Goal: Task Accomplishment & Management: Complete application form

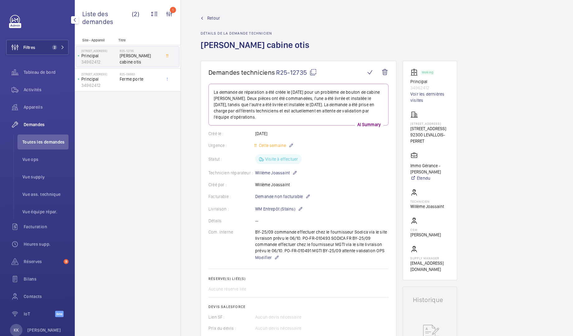
scroll to position [357, 0]
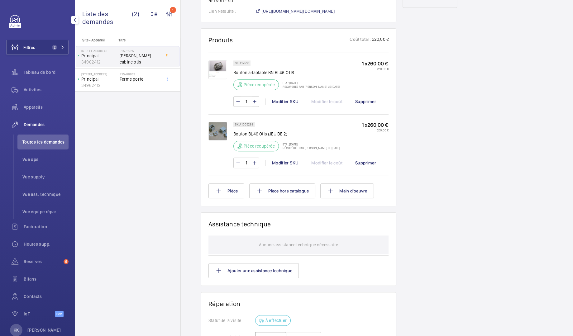
click at [107, 149] on div "Site - Appareil Titre [STREET_ADDRESS] 34962412 R25-12735 [PERSON_NAME] cabine …" at bounding box center [128, 187] width 106 height 298
click at [36, 106] on span "Appareils" at bounding box center [46, 107] width 45 height 6
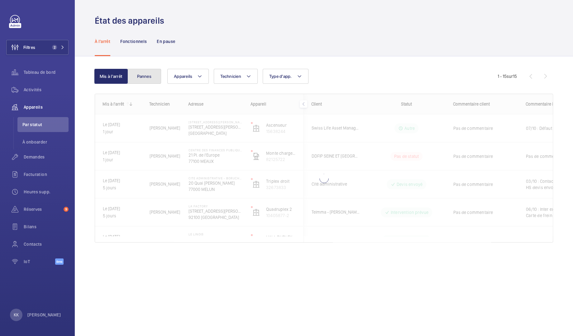
click at [151, 78] on button "Pannes" at bounding box center [145, 76] width 34 height 15
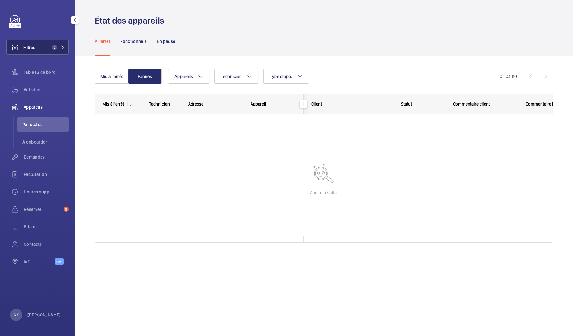
click at [48, 51] on button "Filtres 2" at bounding box center [37, 47] width 62 height 15
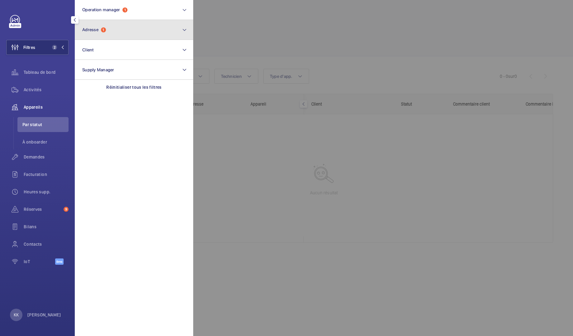
click at [107, 33] on button "Adresse 1" at bounding box center [134, 30] width 118 height 20
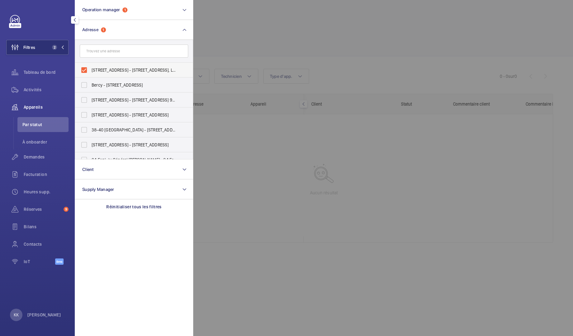
click at [100, 72] on span "[STREET_ADDRESS] - [STREET_ADDRESS], LEVALLOIS-PERRET 92300" at bounding box center [135, 70] width 86 height 6
click at [90, 72] on input "[STREET_ADDRESS] - [STREET_ADDRESS], LEVALLOIS-PERRET 92300" at bounding box center [84, 70] width 12 height 12
checkbox input "false"
click at [244, 26] on div at bounding box center [479, 168] width 573 height 336
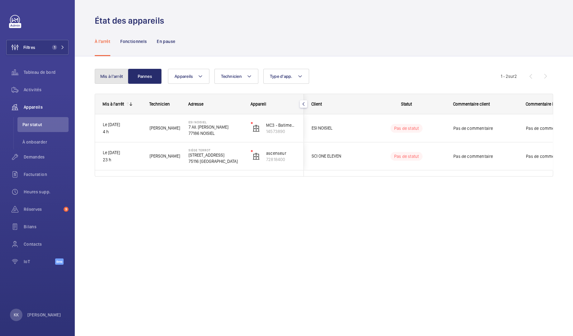
click at [115, 81] on button "Mis à l'arrêt" at bounding box center [112, 76] width 34 height 15
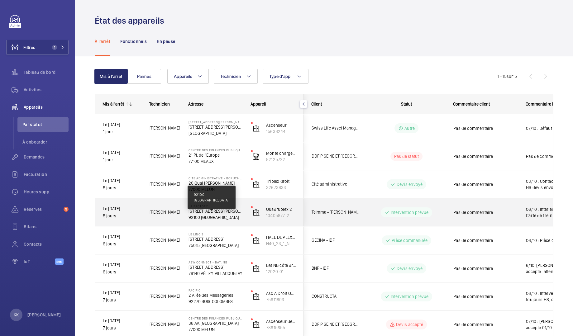
click at [214, 216] on p "92100 [GEOGRAPHIC_DATA]" at bounding box center [216, 218] width 54 height 6
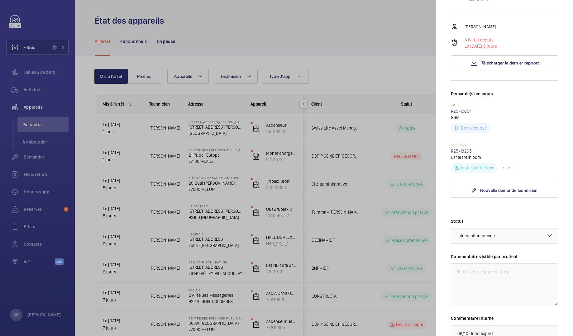
scroll to position [179, 0]
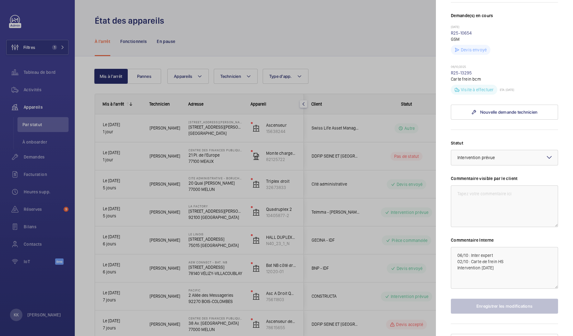
click at [307, 229] on div at bounding box center [286, 168] width 573 height 336
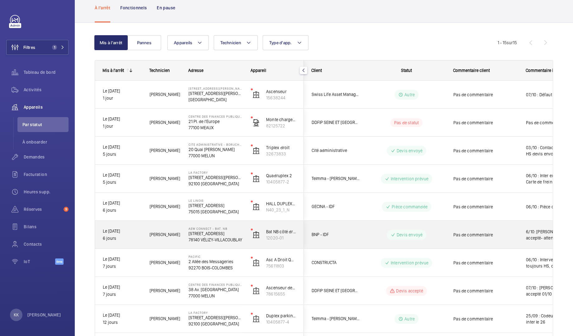
scroll to position [70, 0]
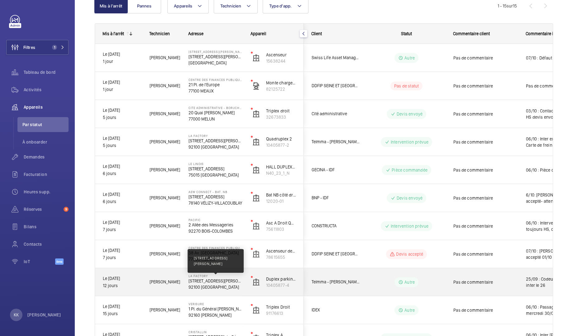
click at [205, 283] on p "[STREET_ADDRESS][PERSON_NAME]" at bounding box center [216, 281] width 54 height 6
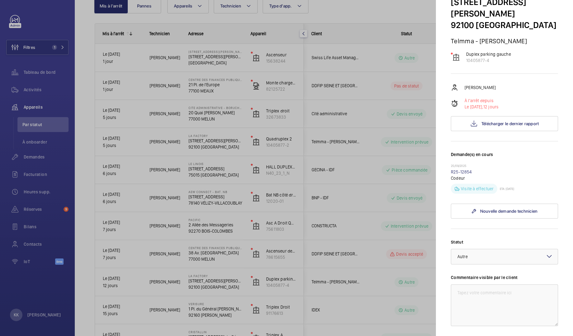
scroll to position [169, 0]
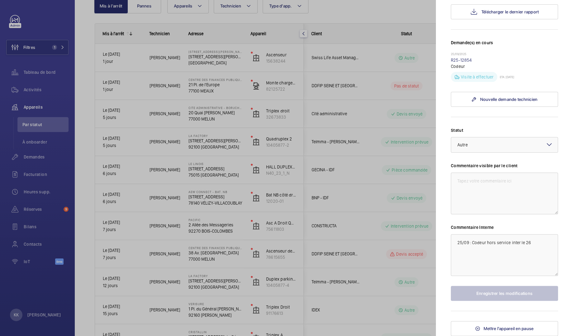
click at [223, 179] on div at bounding box center [286, 168] width 573 height 336
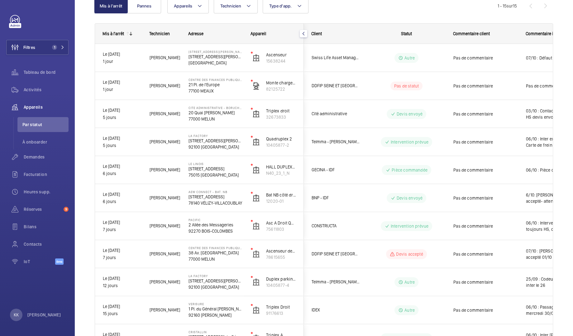
scroll to position [0, 0]
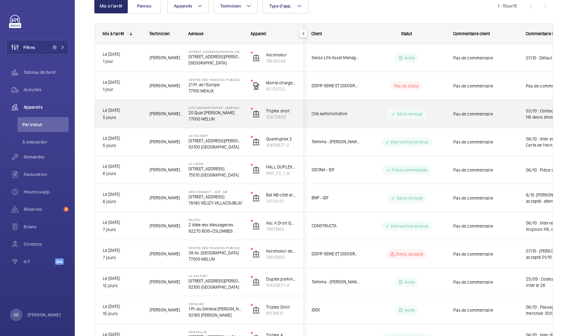
click at [201, 120] on p "77000 MELUN" at bounding box center [216, 119] width 54 height 6
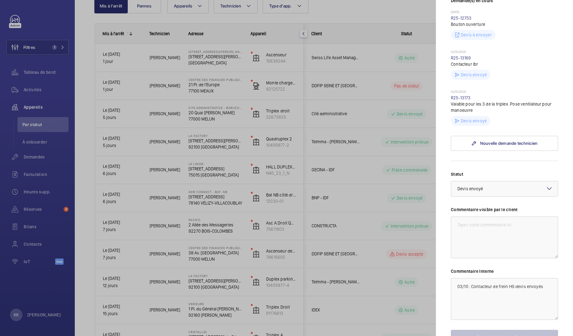
scroll to position [208, 0]
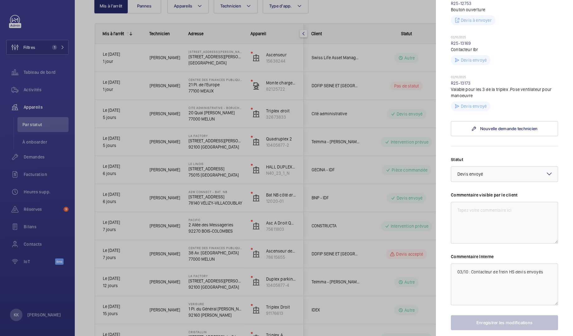
click at [380, 210] on div at bounding box center [286, 168] width 573 height 336
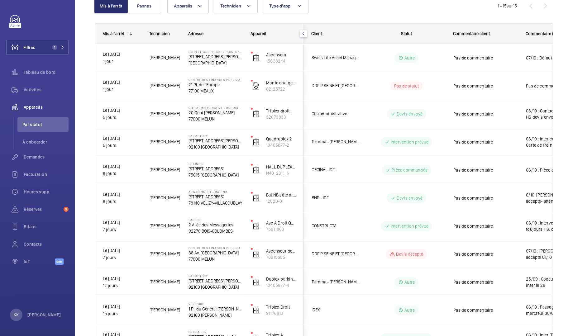
scroll to position [0, 0]
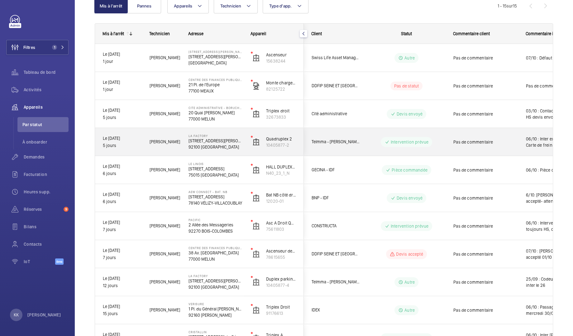
click at [181, 145] on div "[GEOGRAPHIC_DATA][STREET_ADDRESS][PERSON_NAME]" at bounding box center [212, 142] width 62 height 28
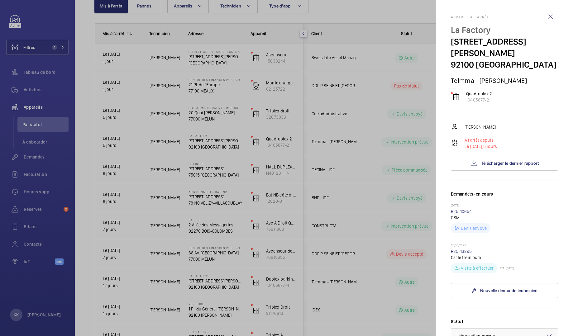
click at [430, 210] on div at bounding box center [286, 168] width 573 height 336
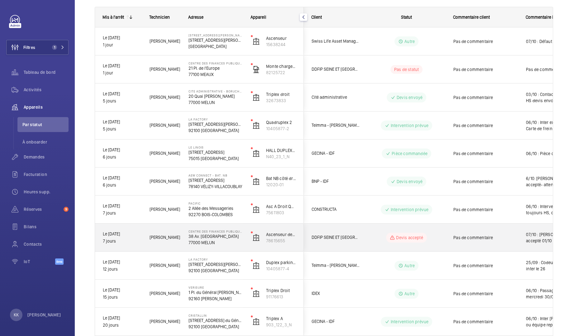
scroll to position [89, 0]
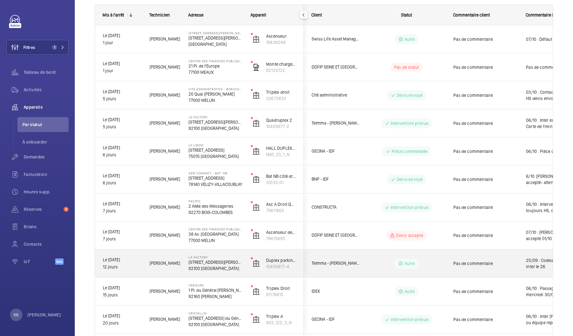
click at [250, 268] on div "Duplex parking gauche 10405877-4" at bounding box center [274, 264] width 60 height 28
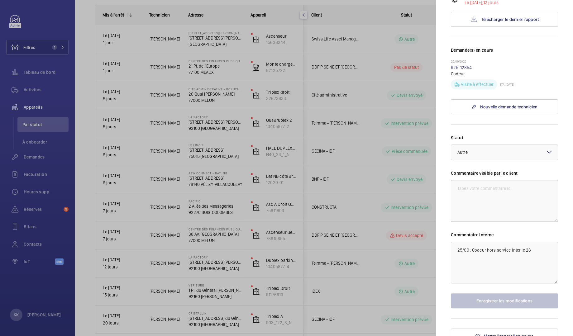
scroll to position [144, 0]
click at [455, 273] on textarea "25/09 : Codeur hors service inter le 26" at bounding box center [504, 263] width 107 height 42
click at [328, 118] on div at bounding box center [286, 168] width 573 height 336
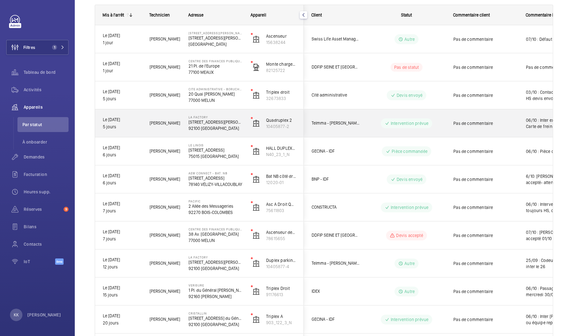
click at [169, 123] on span "[PERSON_NAME]" at bounding box center [165, 123] width 31 height 7
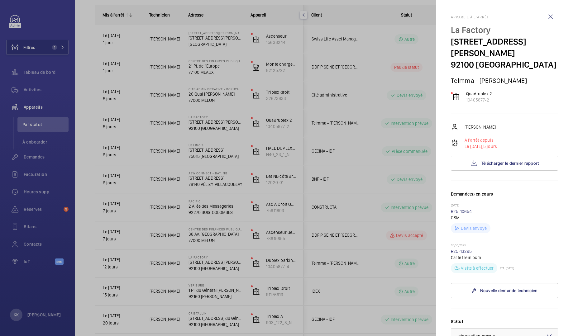
click at [369, 171] on div at bounding box center [286, 168] width 573 height 336
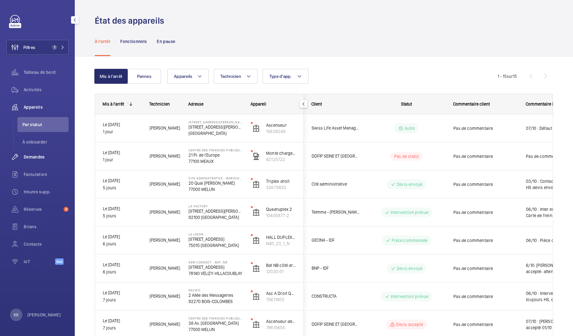
click at [40, 160] on span "Demandes" at bounding box center [46, 157] width 45 height 6
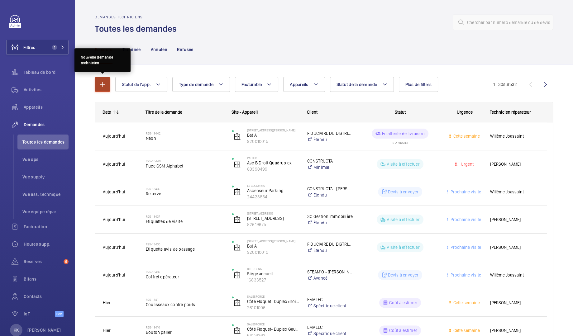
click at [105, 81] on mat-icon "button" at bounding box center [102, 84] width 7 height 7
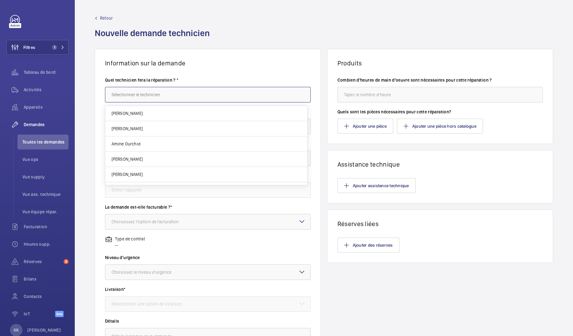
click at [146, 88] on input "text" at bounding box center [208, 95] width 206 height 16
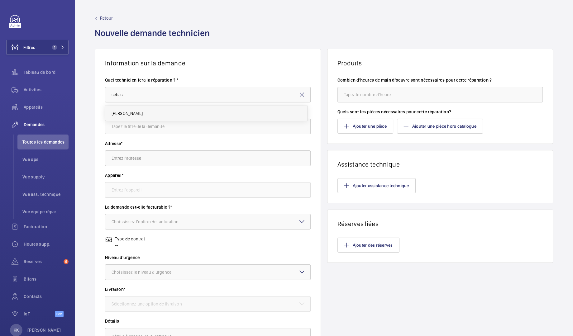
click at [192, 118] on mat-option "[PERSON_NAME]" at bounding box center [206, 113] width 202 height 15
type input "[PERSON_NAME]"
click at [164, 125] on input "text" at bounding box center [208, 127] width 206 height 16
type input "Triphonie complète"
click at [152, 165] on input "text" at bounding box center [208, 159] width 206 height 16
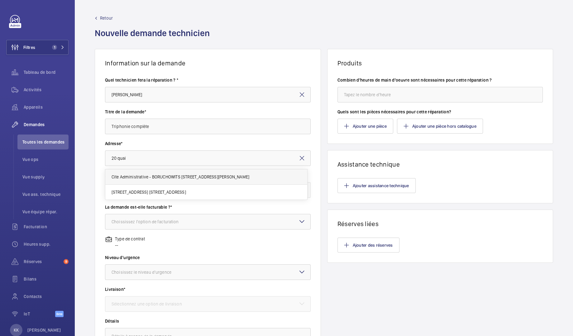
click at [159, 172] on mat-option "Cite Administrative - BORUCHOWITS [STREET_ADDRESS][PERSON_NAME]" at bounding box center [206, 177] width 202 height 15
type input "Cite Administrative - BORUCHOWITS [STREET_ADDRESS][PERSON_NAME]"
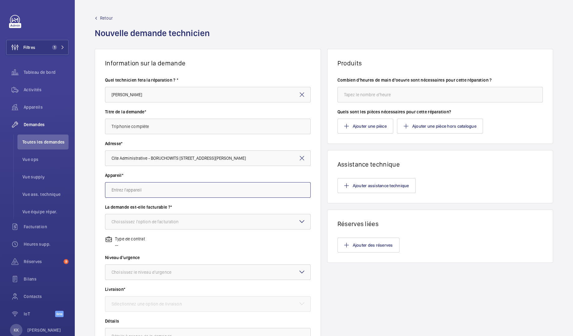
click at [145, 189] on input "text" at bounding box center [208, 190] width 206 height 16
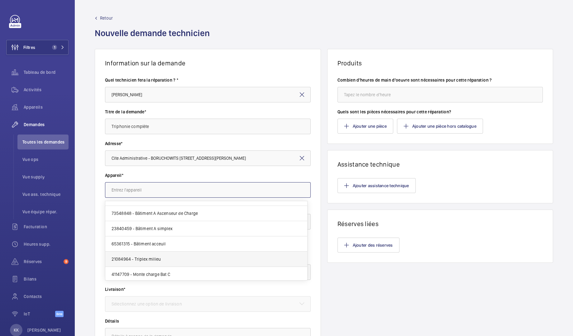
scroll to position [56, 0]
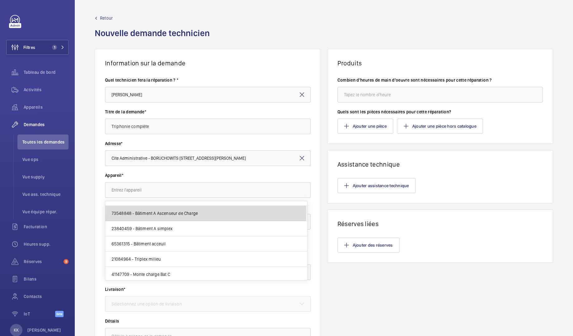
click at [207, 212] on mat-option "73548848 - Bâtiment A Ascenseur de Charge" at bounding box center [206, 213] width 202 height 15
type input "73548848 - Bâtiment A Ascenseur de Charge"
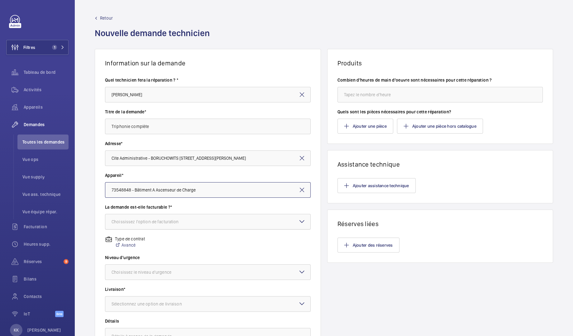
click at [113, 224] on div "Choississez l'option de facturation" at bounding box center [153, 222] width 83 height 6
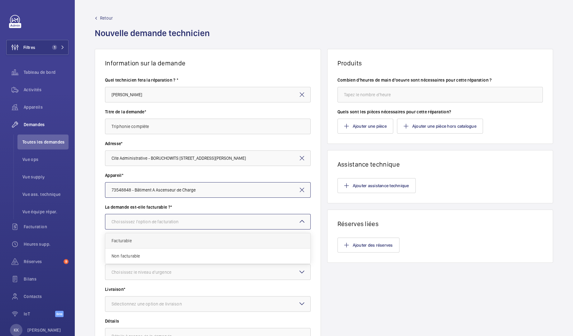
click at [227, 246] on div "Facturable" at bounding box center [207, 241] width 205 height 15
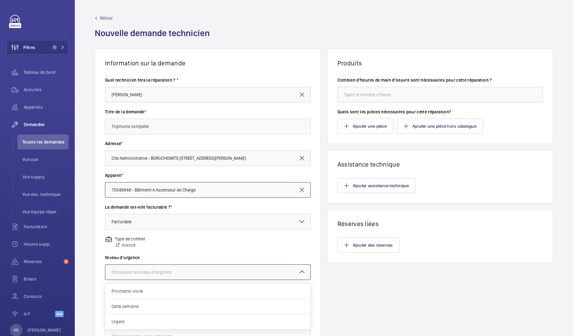
click at [184, 266] on div at bounding box center [207, 272] width 205 height 15
click at [160, 302] on div "Cette semaine" at bounding box center [207, 306] width 205 height 15
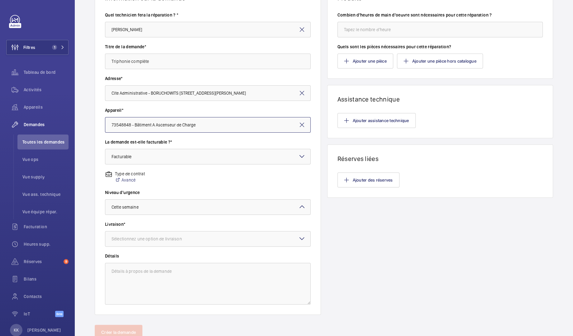
scroll to position [88, 0]
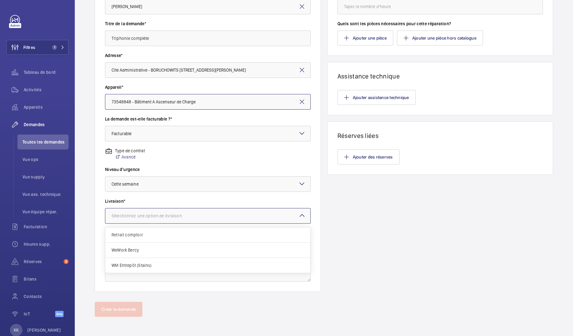
click at [148, 213] on div "Sélectionnez une option de livraison" at bounding box center [155, 216] width 86 height 6
click at [147, 263] on span "WM Entrepôt (Stains)" at bounding box center [208, 266] width 193 height 6
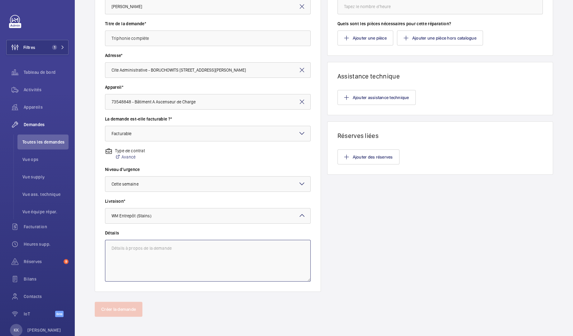
click at [147, 262] on textarea at bounding box center [208, 261] width 206 height 42
type textarea "M"
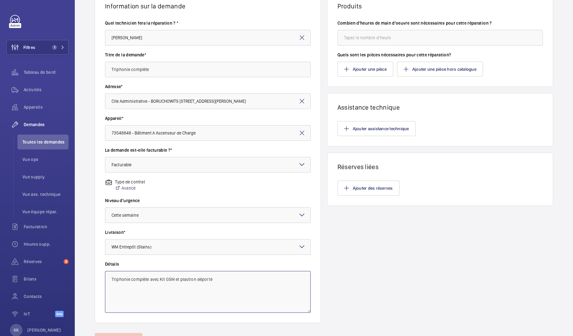
scroll to position [56, 0]
type textarea "Triphonie complète avec Kit GSM et plastron déporté"
click at [346, 73] on button "Ajouter une pièce" at bounding box center [366, 69] width 56 height 15
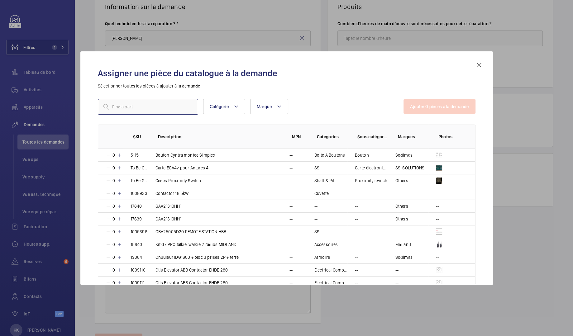
click at [125, 101] on input "text" at bounding box center [148, 107] width 100 height 16
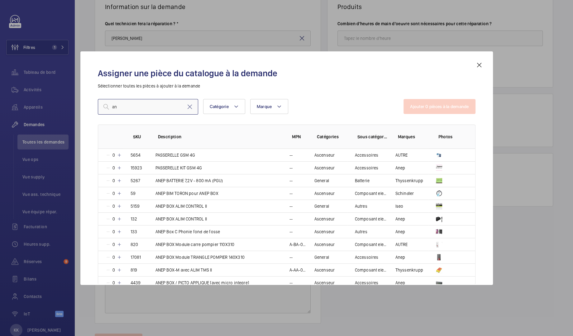
type input "a"
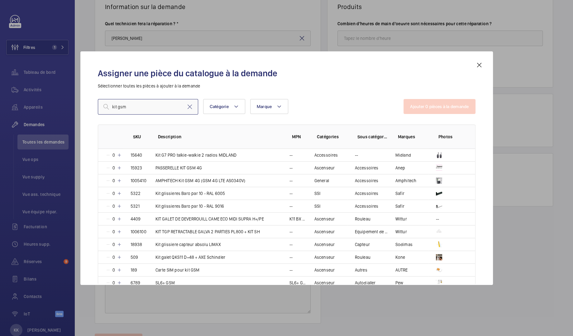
drag, startPoint x: 149, startPoint y: 104, endPoint x: 26, endPoint y: 88, distance: 123.9
click at [26, 88] on div "Assigner une pièce du catalogue à la demande Sélectionner toutes les pièces à a…" at bounding box center [286, 168] width 573 height 336
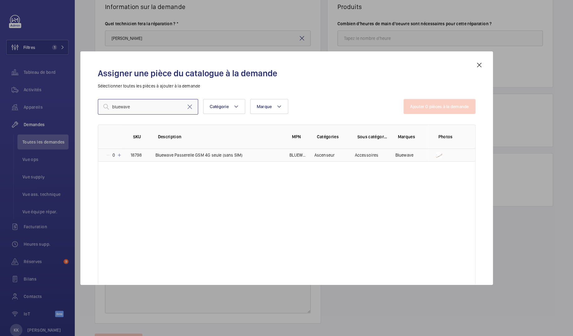
type input "bluewave"
click at [120, 155] on mat-icon at bounding box center [119, 155] width 5 height 5
click at [434, 106] on button "Ajouter 1 pièces à la demande" at bounding box center [440, 106] width 71 height 15
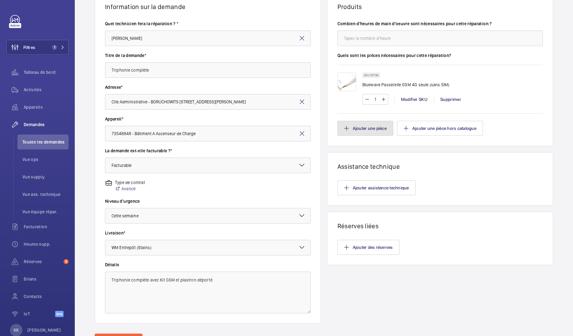
click at [361, 128] on button "Ajouter une pièce" at bounding box center [366, 128] width 56 height 15
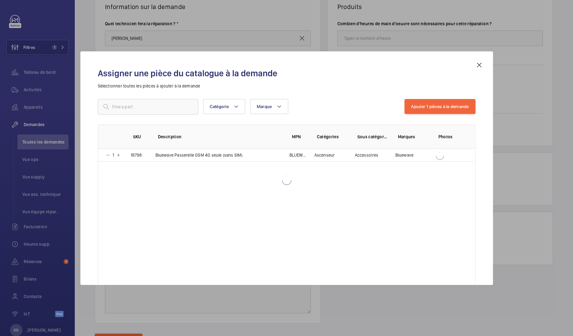
click at [183, 106] on div "Assigner une pièce du catalogue à la demande Sélectionner toutes les pièces à a…" at bounding box center [286, 173] width 393 height 224
click at [124, 108] on input "text" at bounding box center [148, 107] width 100 height 16
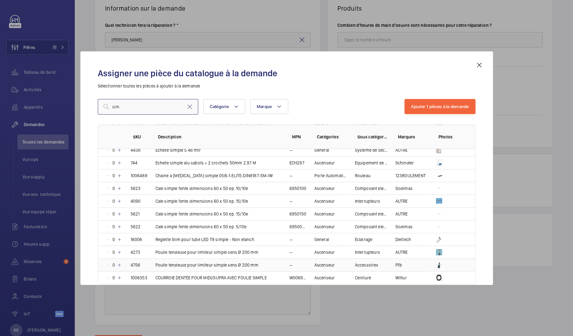
scroll to position [763, 0]
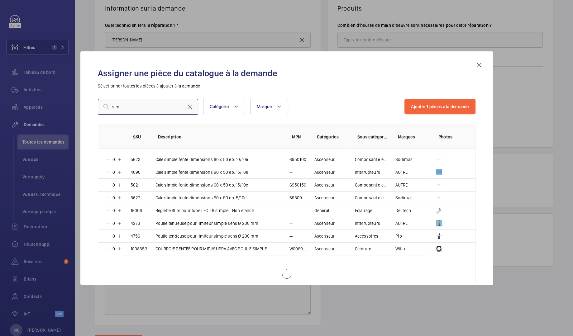
click at [113, 105] on input "sim" at bounding box center [148, 107] width 100 height 16
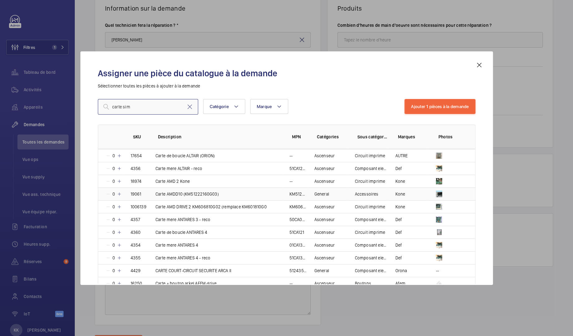
scroll to position [0, 0]
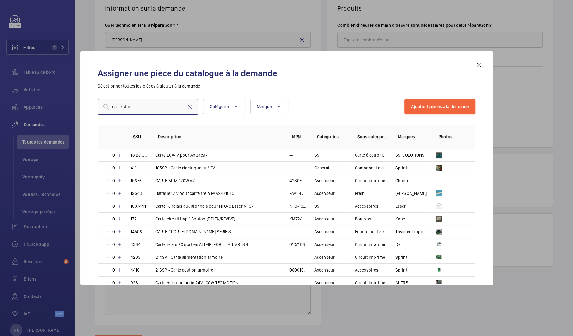
drag, startPoint x: 123, startPoint y: 107, endPoint x: 80, endPoint y: 104, distance: 42.5
click at [80, 104] on div "Assigner une pièce du catalogue à la demande Sélectionner toutes les pièces à a…" at bounding box center [286, 168] width 413 height 234
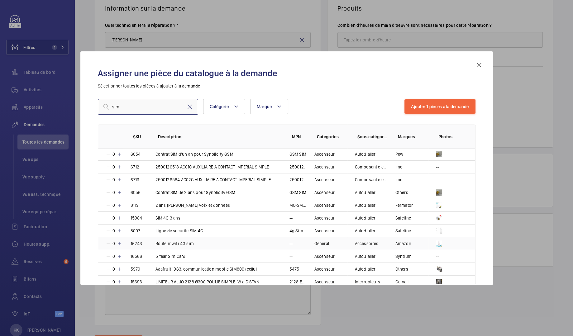
scroll to position [7, 0]
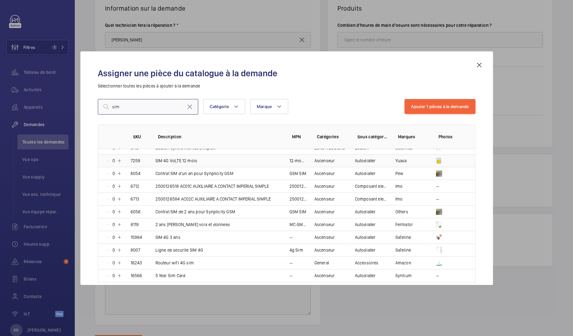
type input "sim"
click at [120, 160] on mat-icon at bounding box center [119, 160] width 5 height 5
click at [427, 106] on button "Ajouter 2 pièces à la demande" at bounding box center [439, 106] width 71 height 15
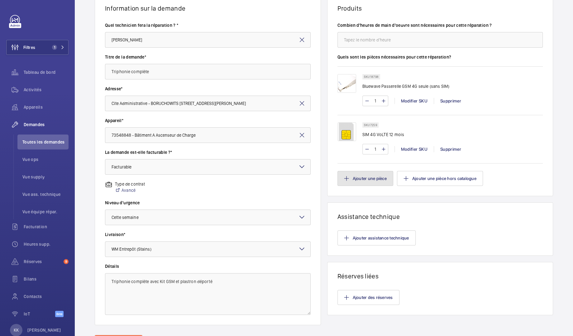
click at [366, 181] on button "Ajouter une pièce" at bounding box center [366, 178] width 56 height 15
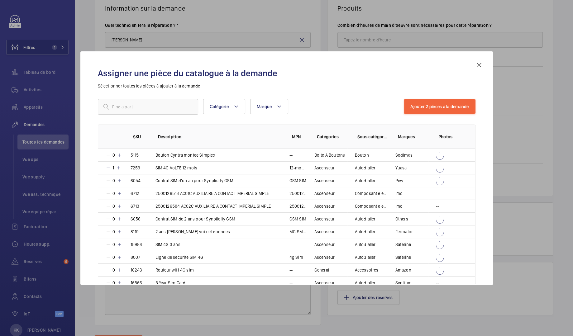
click at [178, 89] on p "Sélectionner toutes les pièces à ajouter à la demande" at bounding box center [287, 86] width 378 height 6
click at [159, 112] on input "text" at bounding box center [148, 107] width 100 height 16
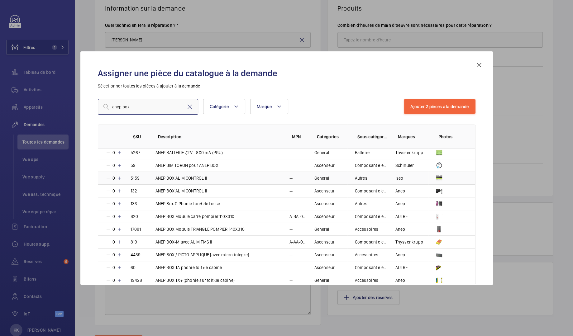
scroll to position [16, 0]
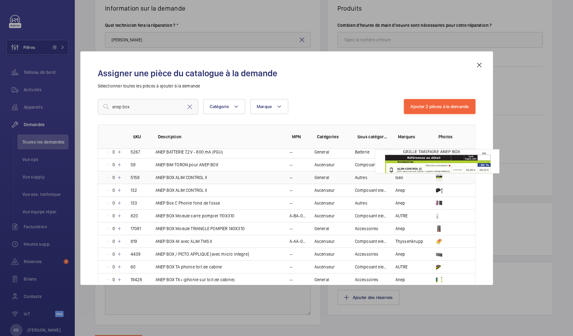
click at [436, 177] on img at bounding box center [439, 178] width 6 height 6
click at [439, 175] on img at bounding box center [439, 178] width 6 height 6
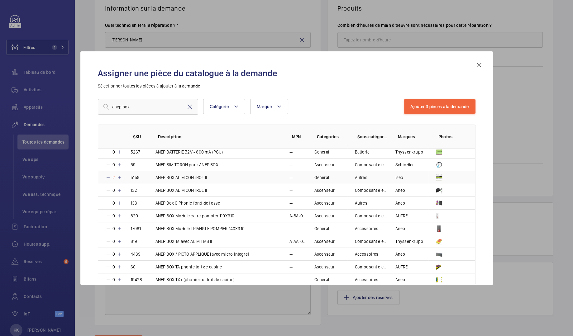
click at [109, 176] on mat-icon at bounding box center [108, 177] width 5 height 5
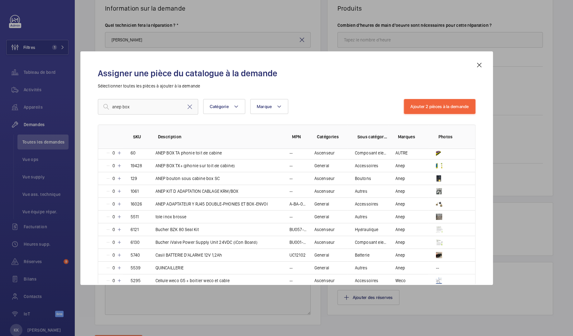
scroll to position [0, 0]
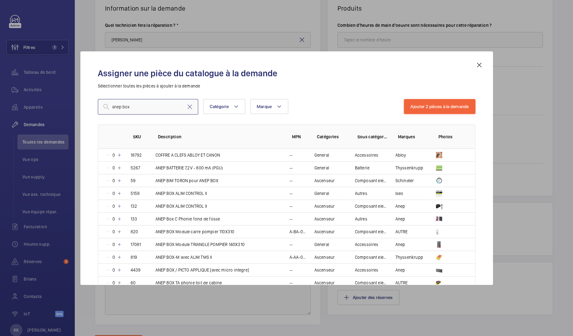
drag, startPoint x: 147, startPoint y: 110, endPoint x: 97, endPoint y: 107, distance: 50.3
click at [98, 107] on input "anep box" at bounding box center [148, 107] width 100 height 16
type input "19428"
click at [123, 116] on div "19428 Catégorie Marque Plus de filtres Réinitialiser tous les filtres Ajouter 2…" at bounding box center [287, 177] width 378 height 156
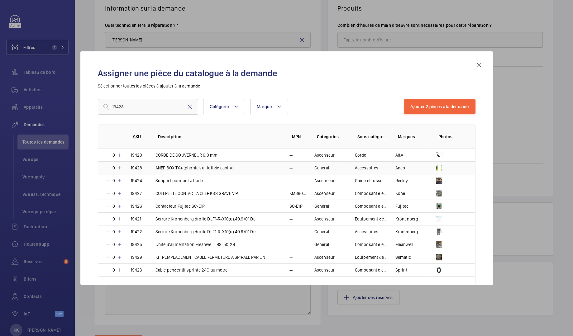
click at [118, 167] on mat-icon at bounding box center [119, 168] width 5 height 5
click at [431, 103] on button "Ajouter 3 pièces à la demande" at bounding box center [439, 106] width 71 height 15
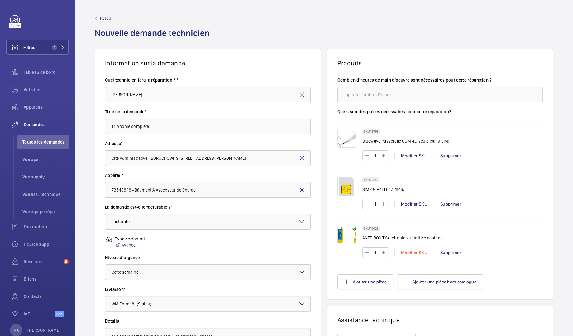
click at [420, 253] on div "Modifier SKU" at bounding box center [414, 253] width 39 height 6
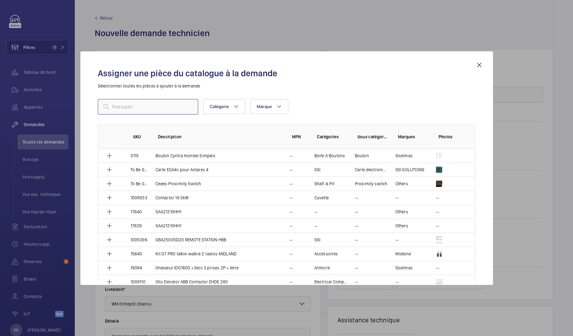
click at [179, 108] on input "text" at bounding box center [148, 107] width 100 height 16
paste input "19471"
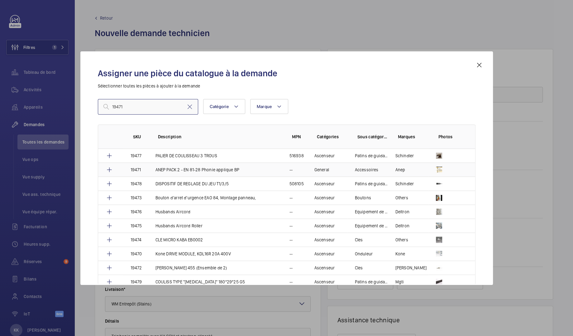
type input "19471"
click at [204, 167] on p "ANEP PACK 2 - EN 81-28 Phonie applique BP" at bounding box center [198, 170] width 84 height 6
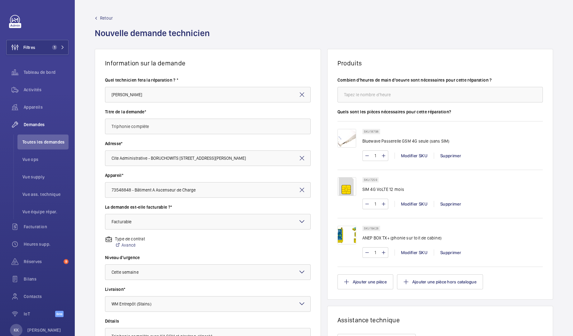
click at [457, 251] on div "Supprimer" at bounding box center [451, 253] width 34 height 6
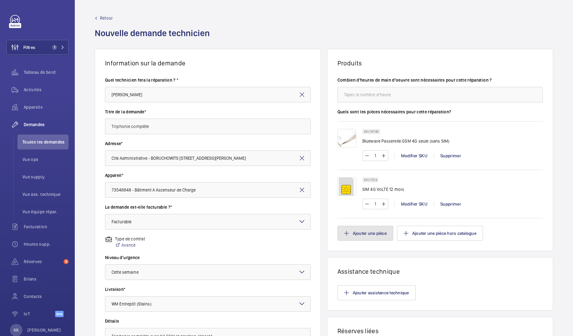
click at [372, 231] on button "Ajouter une pièce" at bounding box center [366, 233] width 56 height 15
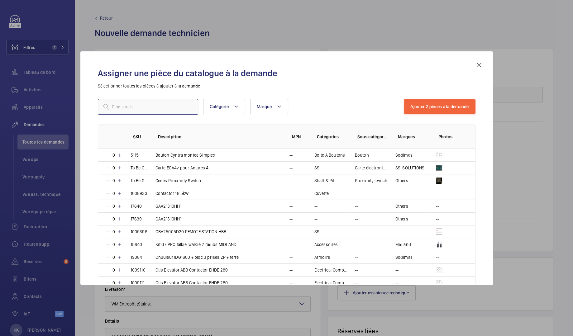
click at [121, 105] on input "text" at bounding box center [148, 107] width 100 height 16
paste input "19471"
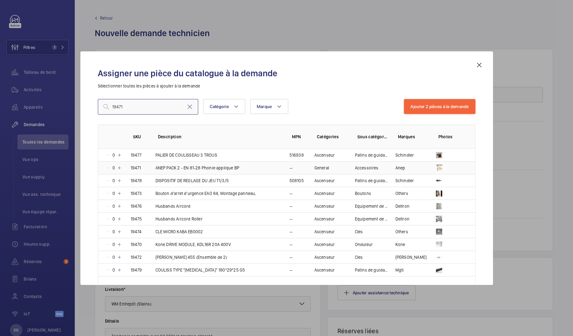
type input "19471"
click at [121, 166] on mat-icon at bounding box center [119, 168] width 5 height 5
click at [444, 105] on button "Ajouter 3 pièces à la demande" at bounding box center [439, 106] width 71 height 15
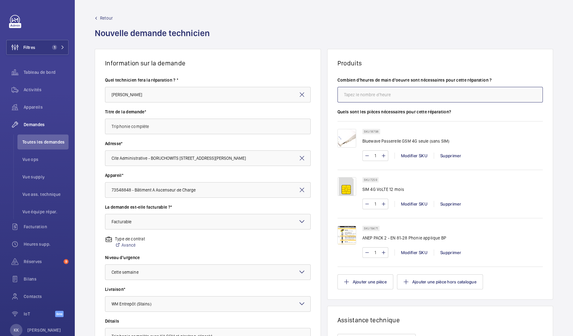
click at [357, 87] on input "number" at bounding box center [441, 95] width 206 height 16
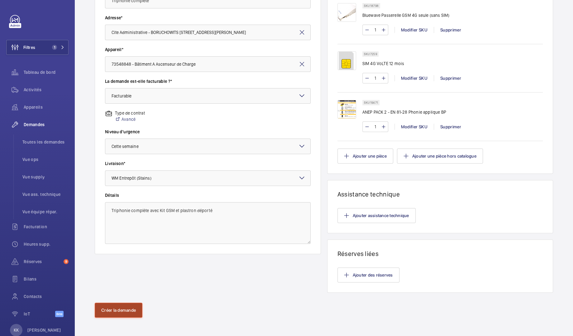
click at [121, 311] on button "Créer la demande" at bounding box center [119, 310] width 48 height 15
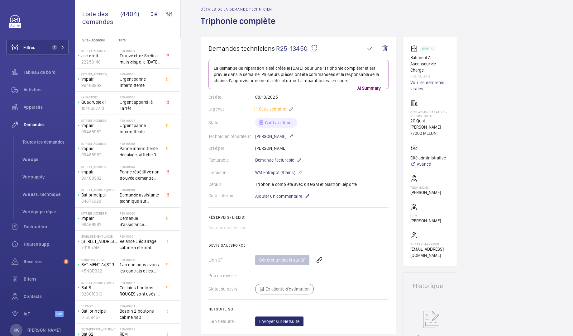
scroll to position [32, 0]
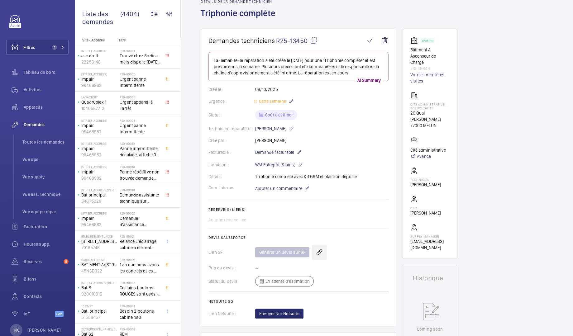
click at [315, 252] on wm-front-icon-button at bounding box center [319, 252] width 15 height 15
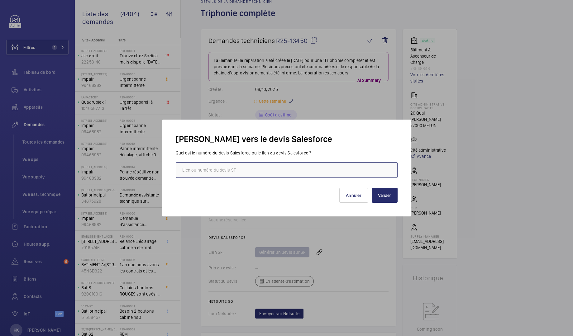
click at [290, 168] on input "text" at bounding box center [287, 170] width 222 height 16
paste input "[URL][DOMAIN_NAME]"
type input "[URL][DOMAIN_NAME]"
click at [390, 194] on button "Valider" at bounding box center [385, 195] width 26 height 15
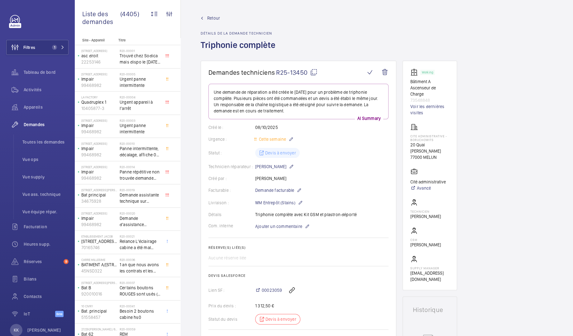
scroll to position [192, 0]
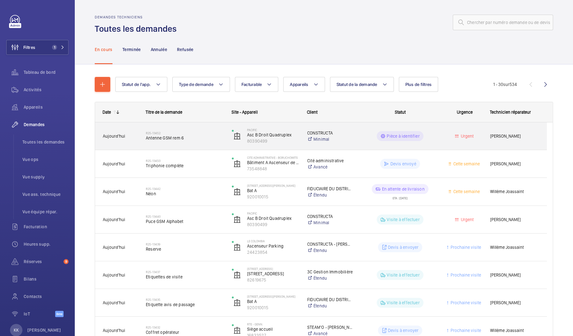
click at [197, 141] on div "R25-13452 Antenne GSM rem 6" at bounding box center [185, 136] width 78 height 18
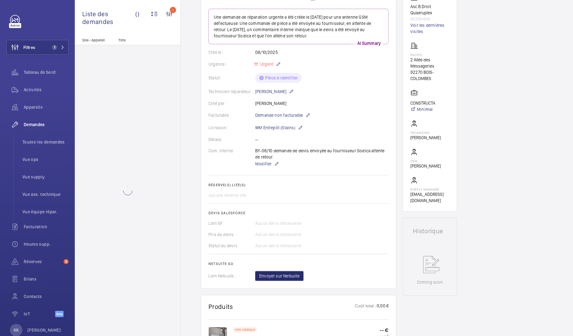
scroll to position [233, 0]
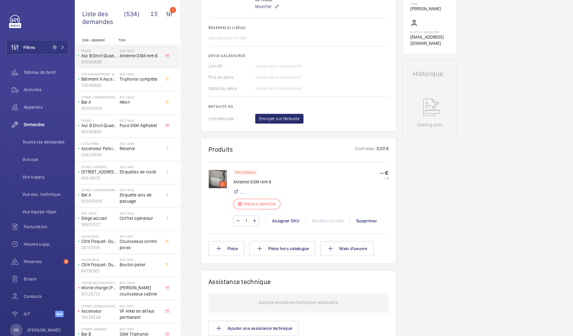
click at [221, 185] on p "2" at bounding box center [222, 184] width 4 height 6
click at [213, 176] on img at bounding box center [218, 179] width 19 height 19
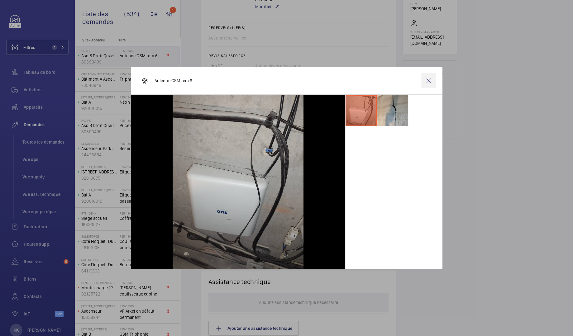
click at [423, 84] on wm-front-icon-button at bounding box center [429, 80] width 15 height 15
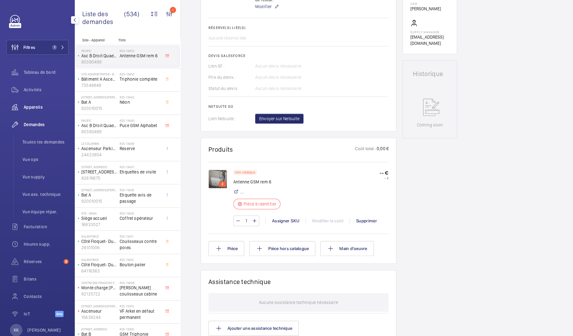
click at [31, 103] on div "Appareils" at bounding box center [37, 107] width 62 height 15
click at [32, 108] on span "Appareils" at bounding box center [46, 107] width 45 height 6
click at [41, 103] on div "Appareils" at bounding box center [37, 107] width 62 height 15
click at [26, 105] on span "Appareils" at bounding box center [46, 107] width 45 height 6
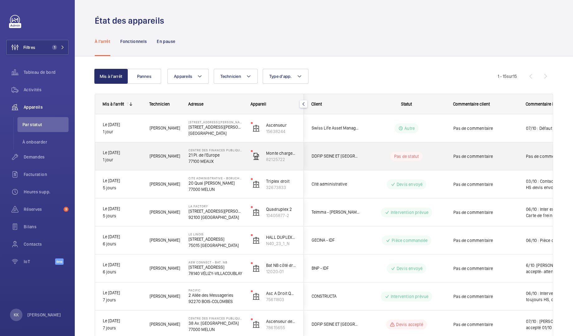
scroll to position [235, 0]
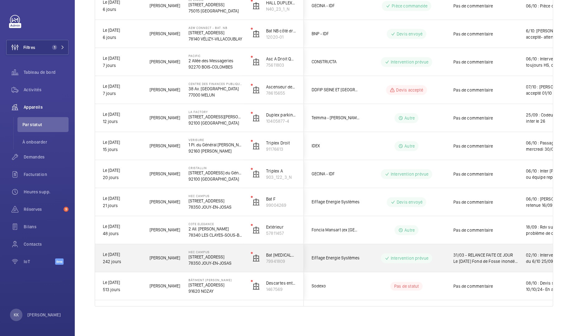
click at [168, 256] on span "[PERSON_NAME]" at bounding box center [165, 258] width 31 height 7
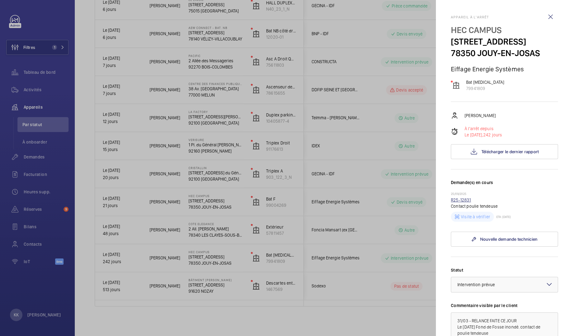
click at [463, 200] on link "R25-12831" at bounding box center [461, 200] width 20 height 5
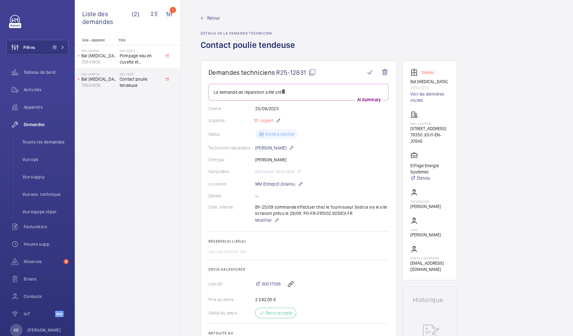
click at [268, 280] on div "00017358" at bounding box center [321, 284] width 133 height 15
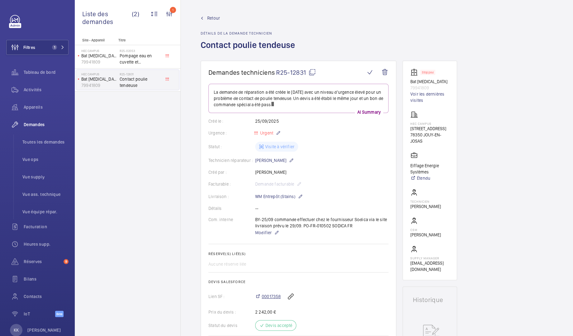
click at [267, 291] on div "00017358" at bounding box center [321, 296] width 133 height 15
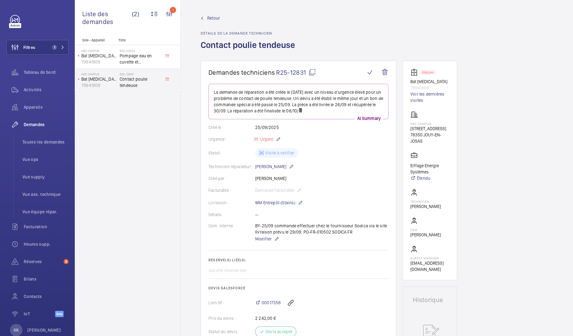
click at [267, 298] on div "00017358" at bounding box center [321, 303] width 133 height 15
click at [267, 305] on span "00017358" at bounding box center [271, 303] width 19 height 6
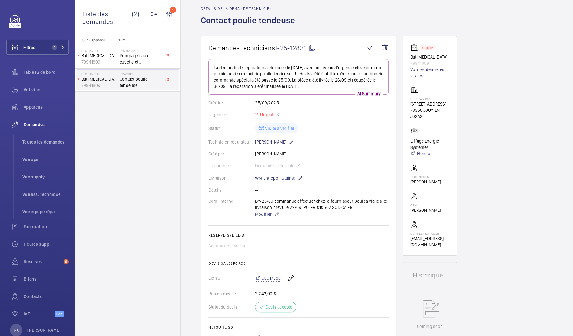
scroll to position [12, 0]
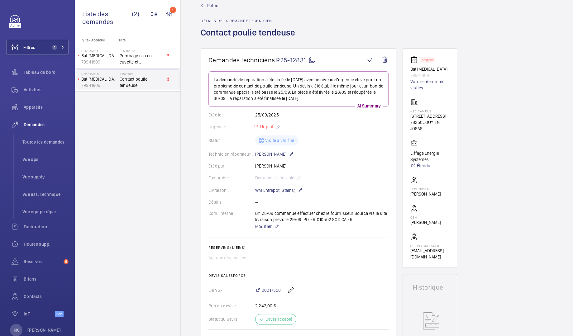
click at [216, 7] on span "Retour" at bounding box center [213, 5] width 13 height 6
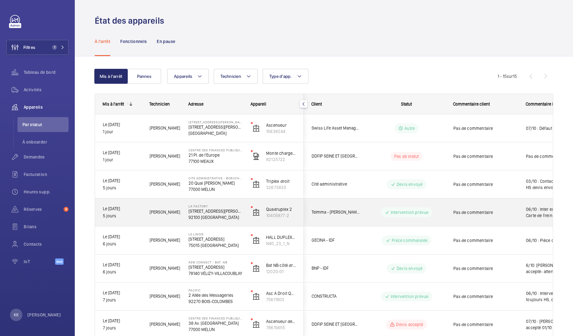
scroll to position [235, 0]
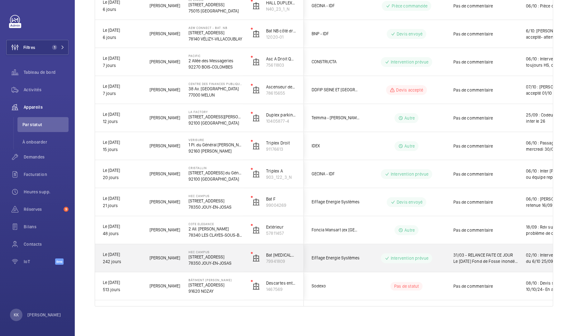
click at [178, 256] on span "[PERSON_NAME]" at bounding box center [165, 258] width 31 height 7
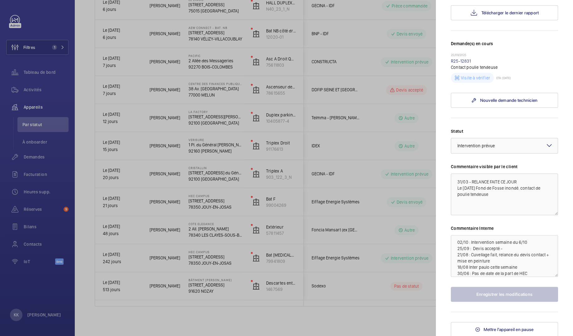
scroll to position [2, 0]
click at [455, 243] on textarea "02/10 : Intervention semaine du 6/10 25/09 : Devis accepté - 21/08 : Cuvellage …" at bounding box center [504, 256] width 107 height 42
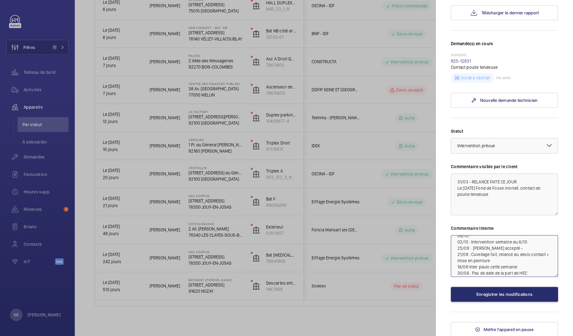
scroll to position [5, 0]
type textarea "08/10 : contact remplacer mais téléalarme HS 02/10 : Intervention semaine du 6/…"
click at [493, 299] on button "Enregistrer les modifications" at bounding box center [504, 294] width 107 height 15
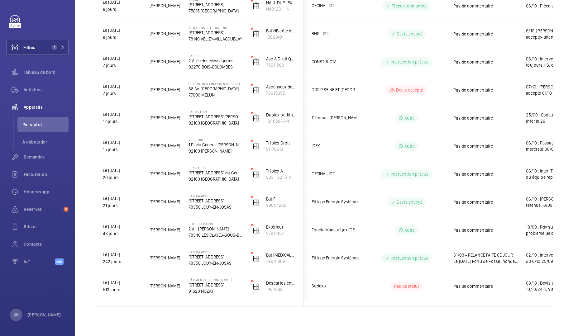
scroll to position [0, 0]
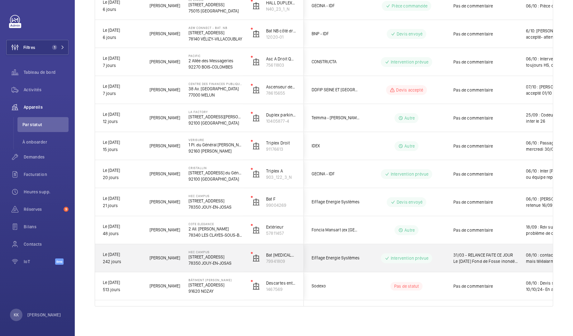
click at [129, 259] on p "242 jours" at bounding box center [122, 261] width 39 height 7
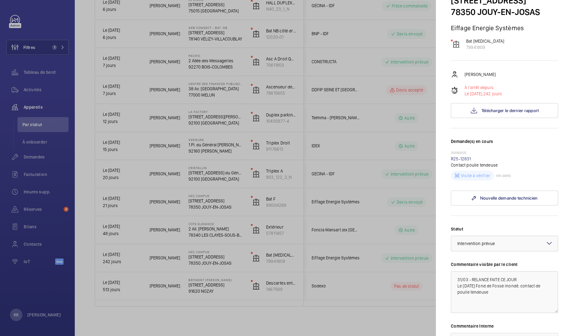
scroll to position [139, 0]
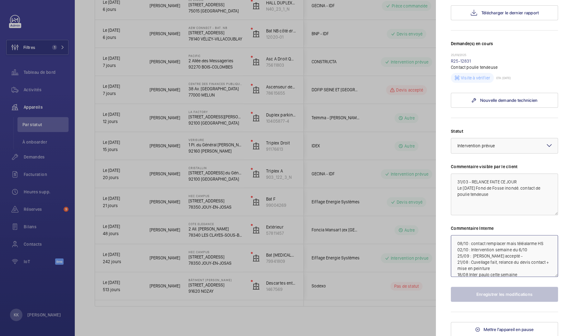
click at [514, 241] on textarea "08/10 : contact remplacer mais téléalarme HS 02/10 : Intervention semaine du 6/…" at bounding box center [504, 256] width 107 height 42
click at [538, 241] on textarea "08/10 : contact remplacer mais téléalarme HS 02/10 : Intervention semaine du 6/…" at bounding box center [504, 256] width 107 height 42
click at [526, 244] on textarea "08/10 : contact remplacer mais téléalarme HS 02/10 : Intervention semaine du 6/…" at bounding box center [504, 256] width 107 height 42
type textarea "08/10 : contact remplacer mais GSM HS 02/10 : Intervention semaine du 6/10 25/0…"
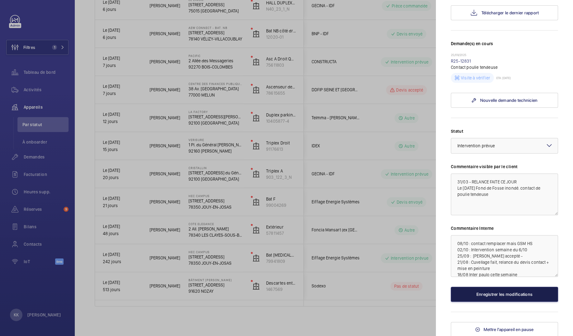
click at [513, 293] on button "Enregistrer les modifications" at bounding box center [504, 294] width 107 height 15
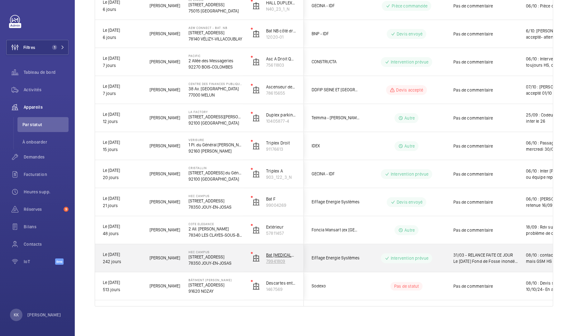
drag, startPoint x: 292, startPoint y: 263, endPoint x: 264, endPoint y: 262, distance: 28.4
click at [264, 262] on wm-front-device-cell "Bat [MEDICAL_DATA] 79941809" at bounding box center [273, 259] width 45 height 16
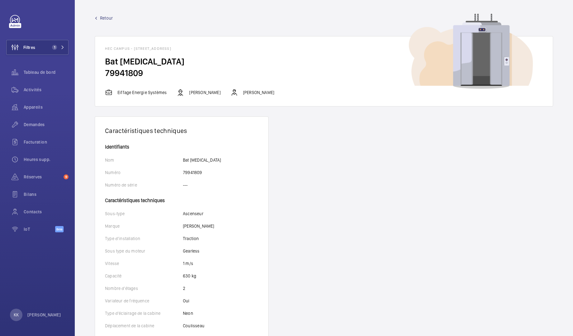
click at [114, 67] on h2 "Bat [MEDICAL_DATA]" at bounding box center [324, 62] width 438 height 12
drag, startPoint x: 114, startPoint y: 67, endPoint x: 115, endPoint y: 70, distance: 3.6
click at [114, 67] on h2 "Bat [MEDICAL_DATA]" at bounding box center [324, 62] width 438 height 12
click at [117, 73] on h2 "79941809" at bounding box center [324, 73] width 438 height 12
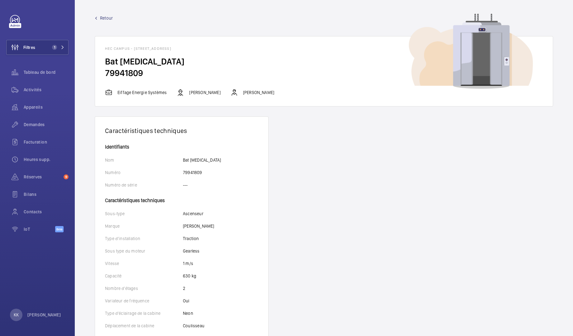
copy h2 "79941809"
click at [292, 155] on div "Caractéristiques techniques Identifiants Nom Bat [MEDICAL_DATA] Numéro 79941809…" at bounding box center [324, 338] width 459 height 442
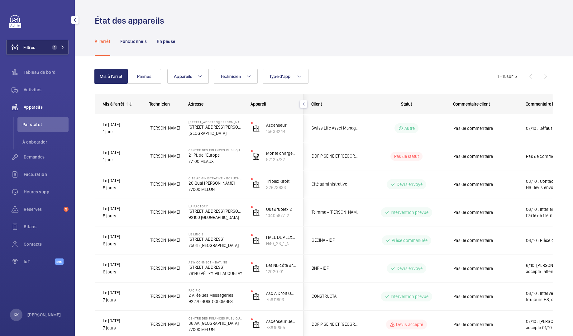
click at [28, 52] on span "Filtres" at bounding box center [21, 47] width 29 height 15
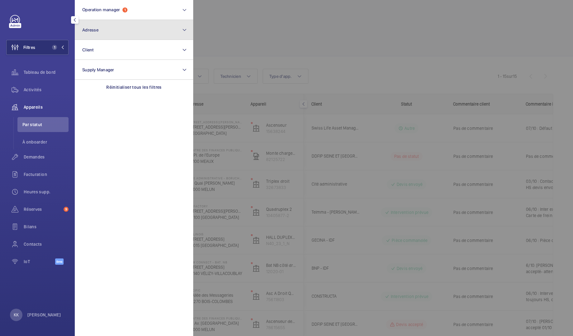
click at [183, 22] on button "Adresse" at bounding box center [134, 30] width 118 height 20
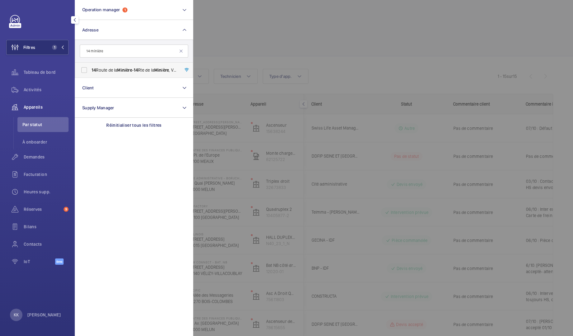
type input "14 minière"
click at [147, 77] on label "14 Route de la Minière - [STREET_ADDRESS]" at bounding box center [129, 70] width 109 height 15
click at [90, 76] on input "14 Route de la Minière - [STREET_ADDRESS]" at bounding box center [84, 70] width 12 height 12
checkbox input "true"
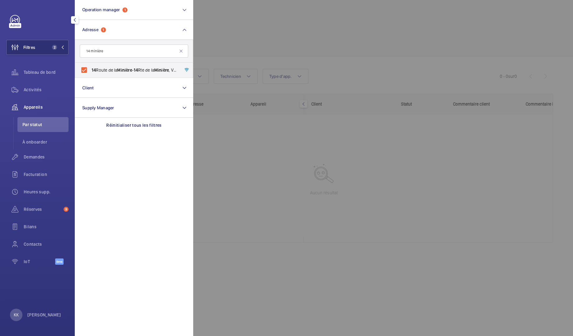
click at [229, 5] on div at bounding box center [479, 168] width 573 height 336
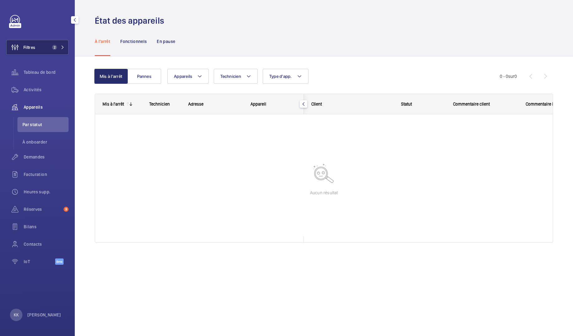
click at [36, 51] on button "Filtres 2" at bounding box center [37, 47] width 62 height 15
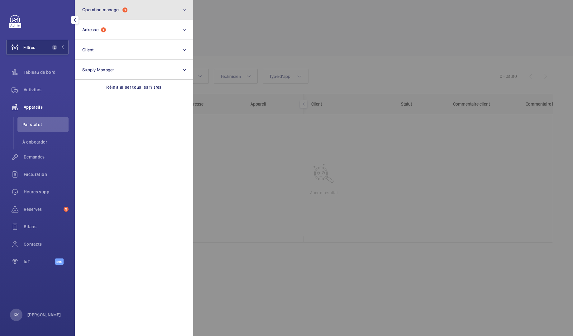
click at [120, 13] on button "Operation manager 1" at bounding box center [134, 10] width 118 height 20
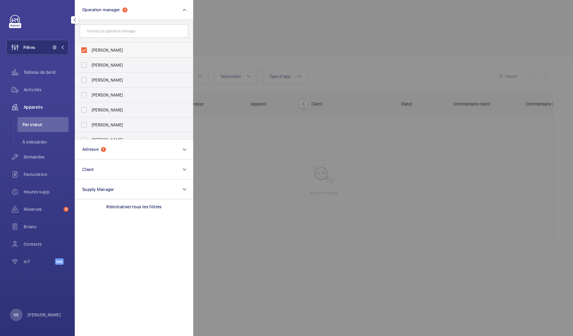
click at [121, 44] on label "[PERSON_NAME]" at bounding box center [129, 50] width 109 height 15
click at [90, 44] on input "[PERSON_NAME]" at bounding box center [84, 50] width 12 height 12
checkbox input "false"
click at [340, 4] on div at bounding box center [479, 168] width 573 height 336
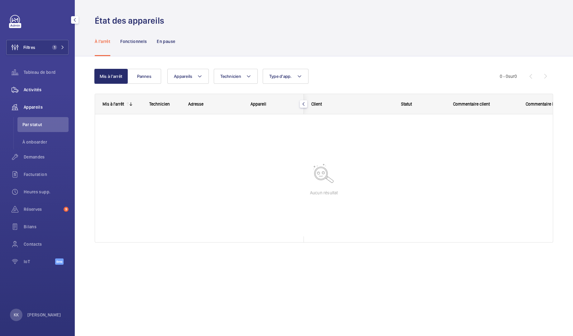
click at [42, 87] on span "Activités" at bounding box center [46, 90] width 45 height 6
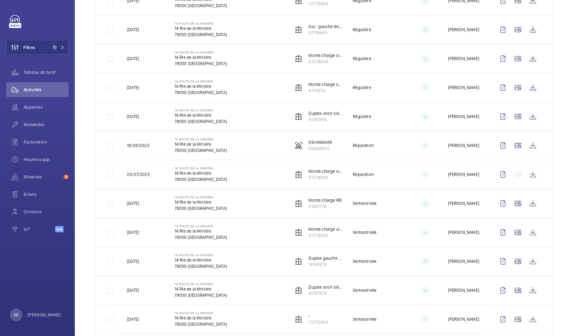
scroll to position [665, 0]
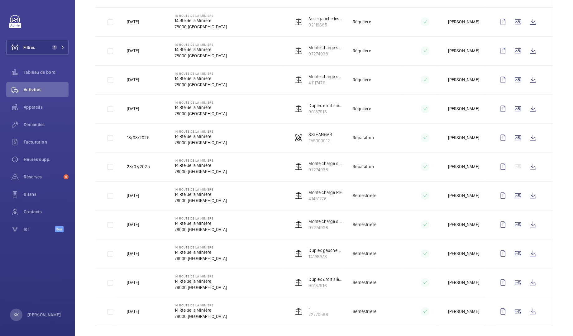
click at [183, 198] on p "78000 [GEOGRAPHIC_DATA]" at bounding box center [201, 201] width 52 height 6
click at [258, 192] on td "14 Route de la Minière [STREET_ADDRESS]" at bounding box center [224, 195] width 119 height 29
click at [514, 192] on wm-front-icon-button at bounding box center [518, 195] width 15 height 15
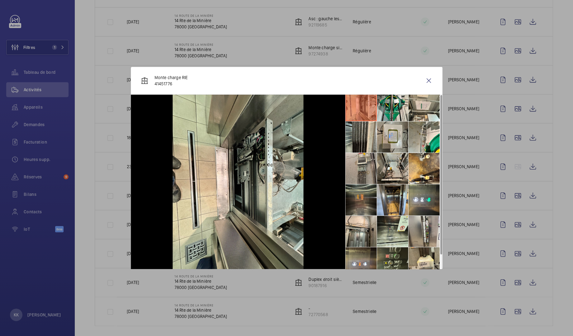
scroll to position [0, 0]
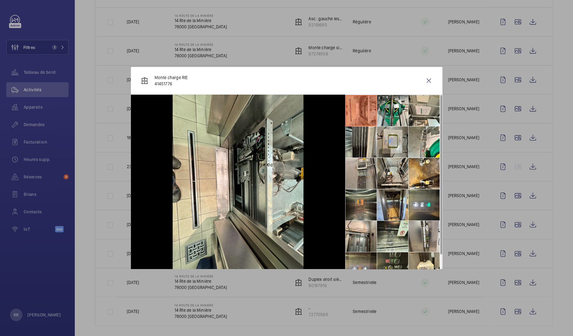
click at [387, 258] on li at bounding box center [392, 268] width 31 height 31
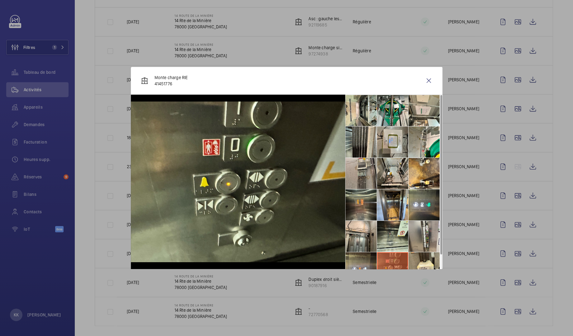
click at [338, 263] on div at bounding box center [238, 182] width 215 height 175
click at [435, 79] on wm-front-icon-button at bounding box center [429, 80] width 15 height 15
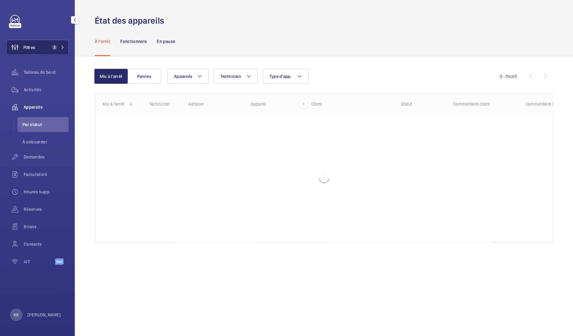
click at [51, 50] on span "2" at bounding box center [53, 47] width 7 height 5
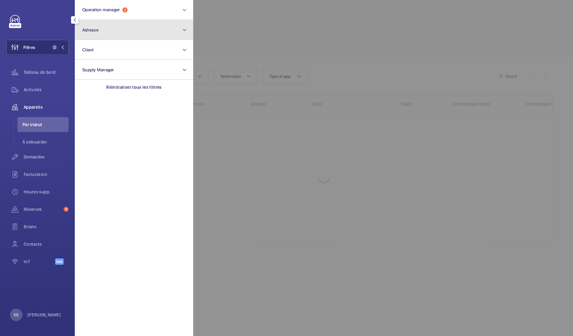
click at [115, 31] on button "Adresse" at bounding box center [134, 30] width 118 height 20
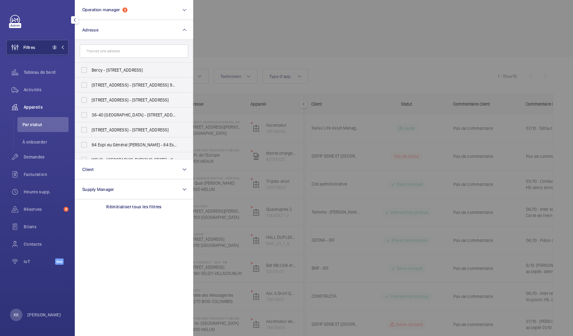
click at [110, 46] on input "text" at bounding box center [134, 51] width 109 height 13
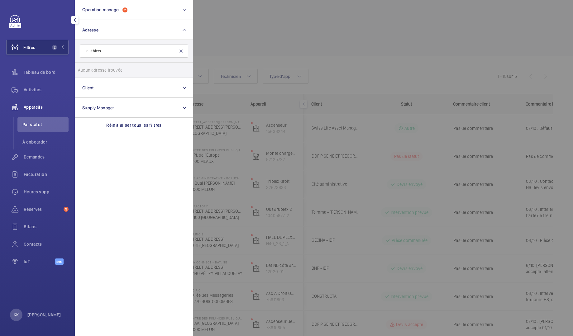
click at [91, 51] on input "33 thiers" at bounding box center [134, 51] width 109 height 13
click at [99, 51] on input "33 thiers" at bounding box center [134, 51] width 109 height 13
click at [96, 50] on input "33 thier" at bounding box center [134, 51] width 109 height 13
type input "33 av thier"
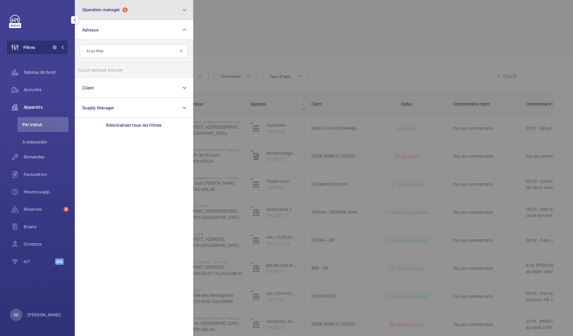
click at [147, 11] on button "Operation manager 2" at bounding box center [134, 10] width 118 height 20
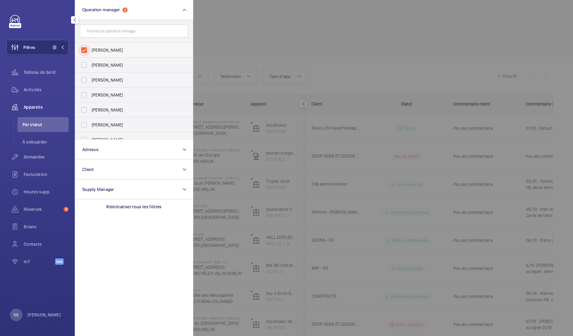
click at [90, 51] on input "[PERSON_NAME]" at bounding box center [84, 50] width 12 height 12
checkbox input "false"
click at [113, 14] on button "Operation manager 1" at bounding box center [134, 10] width 118 height 20
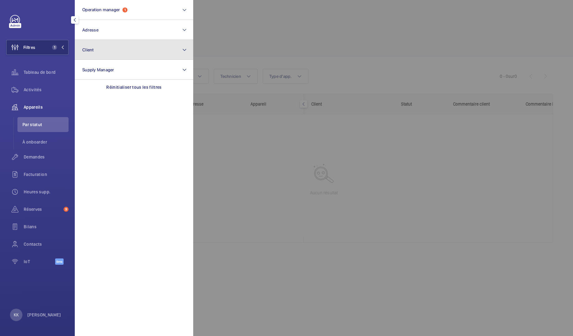
click at [94, 40] on button "Client" at bounding box center [134, 50] width 118 height 20
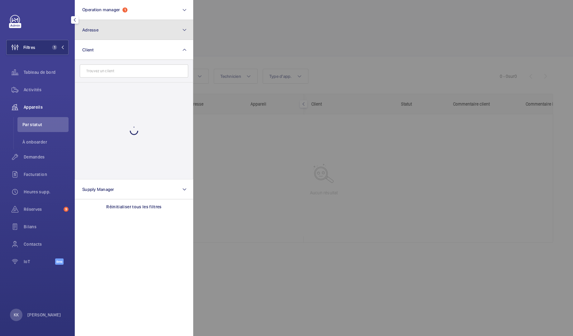
click at [101, 32] on button "Adresse" at bounding box center [134, 30] width 118 height 20
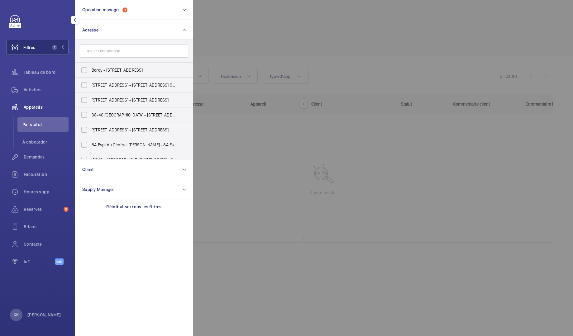
click at [99, 55] on input "text" at bounding box center [134, 51] width 109 height 13
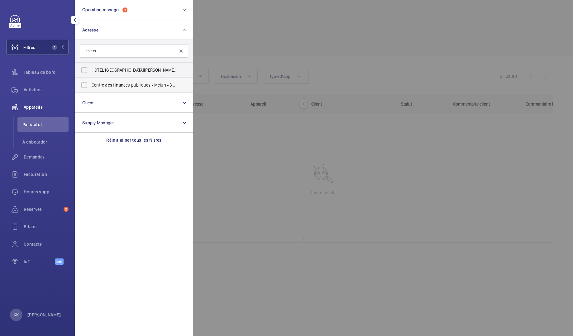
type input "thiers"
click at [97, 88] on label "Centre des finances publiques - Melun - 38 Av. Thiers , MELUN 77000" at bounding box center [129, 85] width 109 height 15
click at [90, 88] on input "Centre des finances publiques - Melun - 38 Av. Thiers , MELUN 77000" at bounding box center [84, 85] width 12 height 12
checkbox input "true"
click at [35, 159] on span "Demandes" at bounding box center [46, 157] width 45 height 6
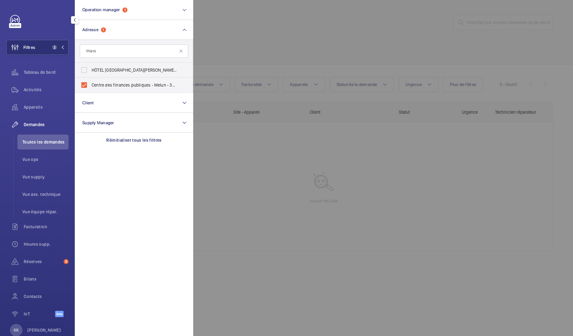
click at [326, 24] on div at bounding box center [479, 168] width 573 height 336
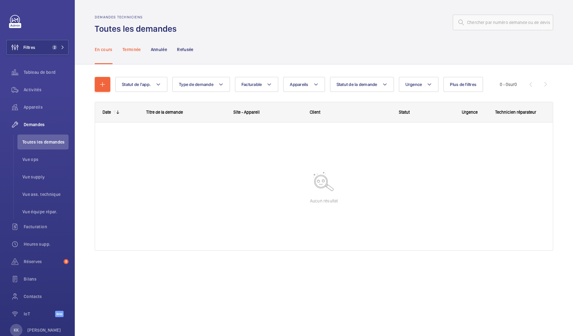
click at [123, 55] on div "Terminée" at bounding box center [132, 50] width 18 height 30
click at [152, 49] on p "Annulée" at bounding box center [159, 49] width 16 height 6
click at [170, 51] on nav "En cours Terminée Annulée Refusée" at bounding box center [144, 50] width 99 height 30
click at [188, 51] on p "Refusée" at bounding box center [185, 49] width 16 height 6
click at [109, 50] on p "En cours" at bounding box center [104, 49] width 18 height 6
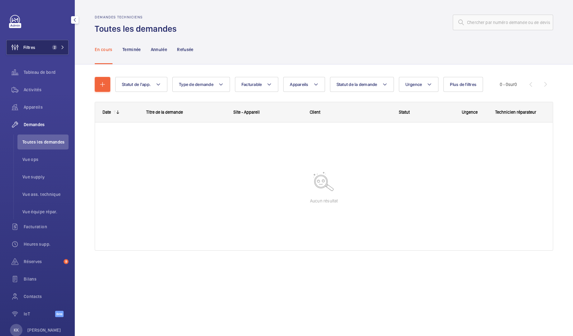
click at [52, 52] on button "Filtres 2" at bounding box center [37, 47] width 62 height 15
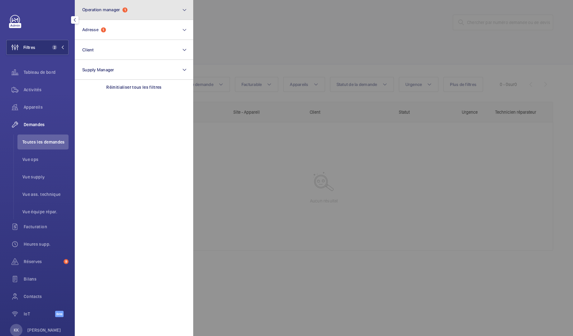
click at [118, 18] on button "Operation manager 1" at bounding box center [134, 10] width 118 height 20
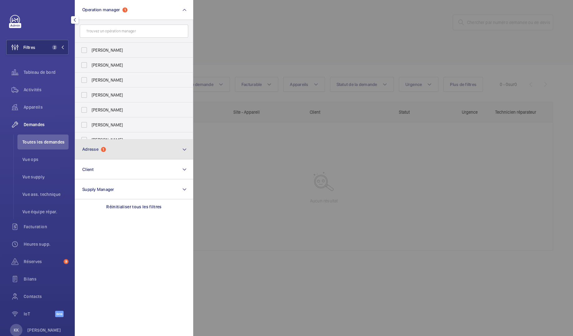
click at [113, 154] on button "Adresse 1" at bounding box center [134, 150] width 118 height 20
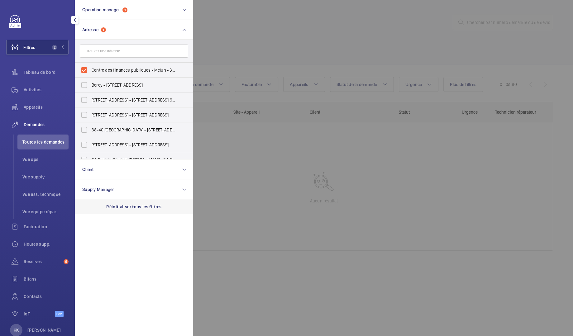
click at [128, 210] on p "Réinitialiser tous les filtres" at bounding box center [133, 207] width 55 height 6
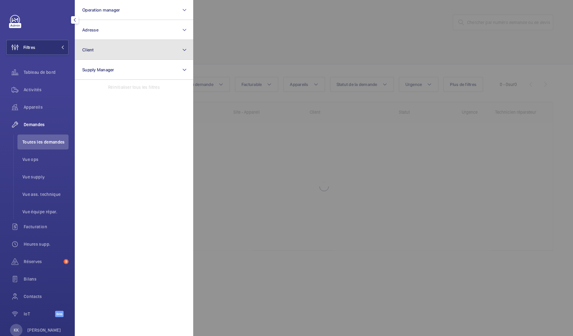
click at [123, 44] on button "Client" at bounding box center [134, 50] width 118 height 20
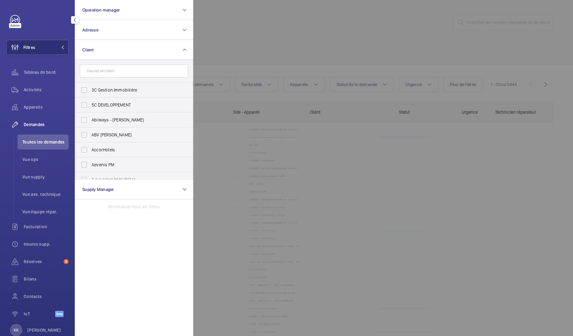
click at [124, 70] on input "text" at bounding box center [134, 71] width 109 height 13
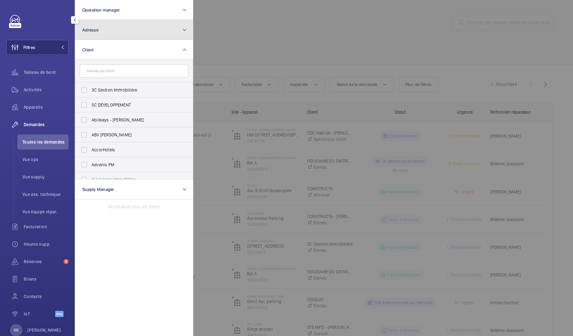
click at [135, 32] on button "Adresse" at bounding box center [134, 30] width 118 height 20
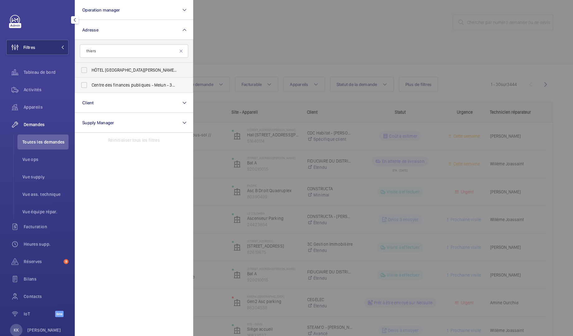
type input "thiers"
click at [139, 84] on span "Centre des finances publiques - Melun - 38 Av. Thiers , MELUN 77000" at bounding box center [135, 85] width 86 height 6
click at [90, 84] on input "Centre des finances publiques - Melun - 38 Av. Thiers , MELUN 77000" at bounding box center [84, 85] width 12 height 12
checkbox input "true"
click at [258, 53] on div at bounding box center [479, 168] width 573 height 336
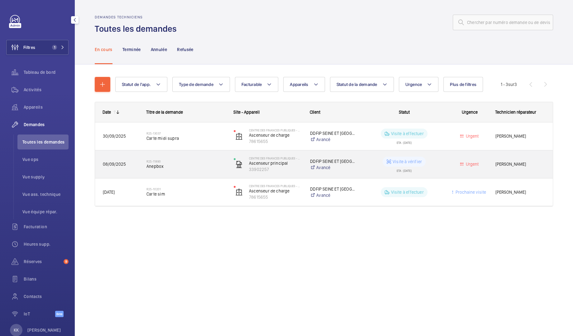
click at [192, 169] on span "Anepbox" at bounding box center [186, 166] width 79 height 6
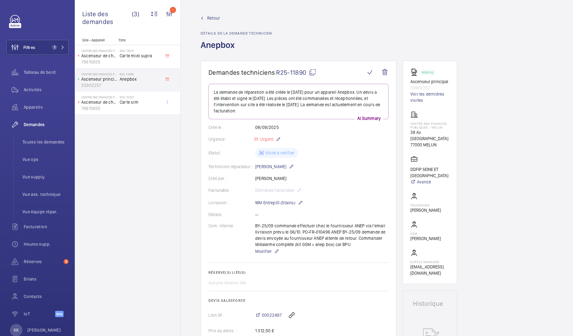
click at [215, 17] on span "Retour" at bounding box center [213, 18] width 13 height 6
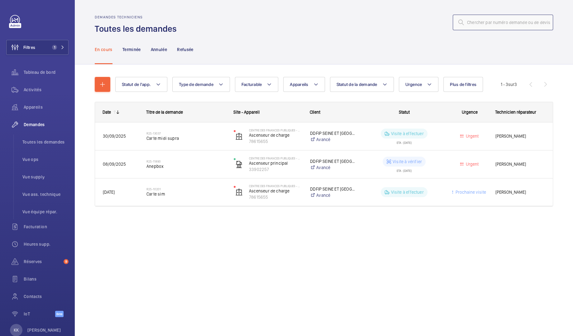
click at [530, 22] on input "text" at bounding box center [503, 23] width 100 height 16
type input "triphonie"
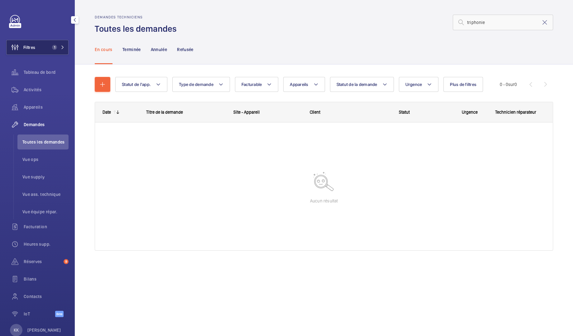
click at [40, 48] on button "Filtres 1" at bounding box center [37, 47] width 62 height 15
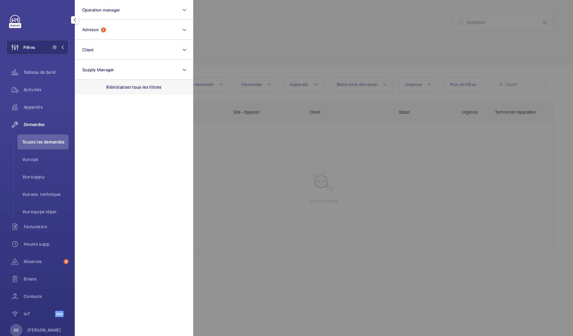
click at [132, 84] on div "Réinitialiser tous les filtres" at bounding box center [134, 87] width 118 height 15
click at [306, 44] on div at bounding box center [479, 168] width 573 height 336
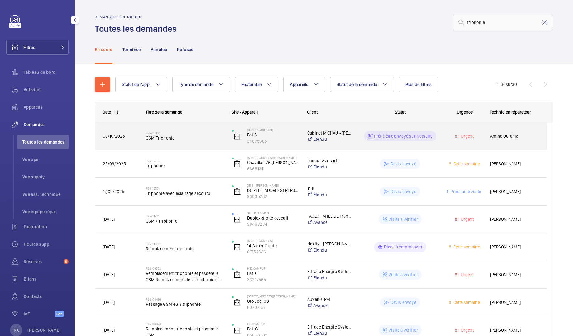
click at [205, 138] on span "GSM Triphonie" at bounding box center [185, 138] width 78 height 6
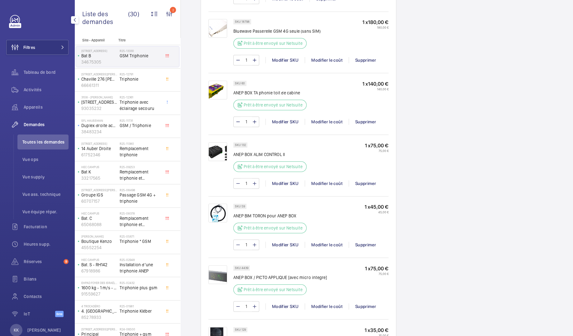
scroll to position [463, 0]
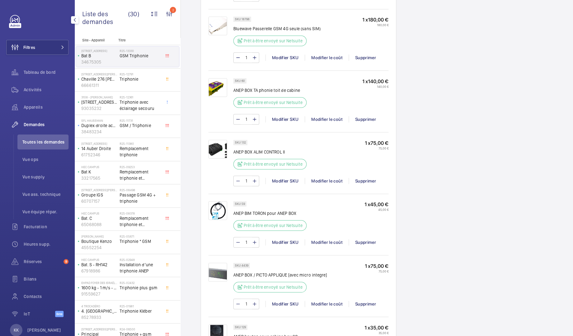
click at [215, 276] on img at bounding box center [218, 272] width 19 height 19
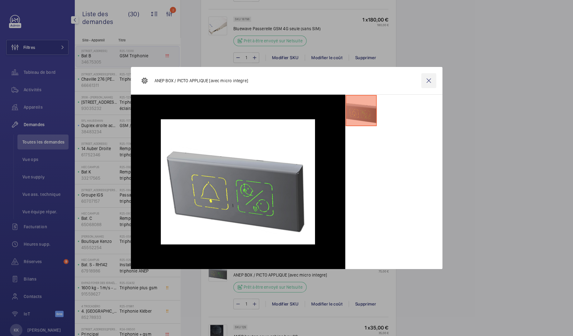
click at [431, 79] on wm-front-icon-button at bounding box center [429, 80] width 15 height 15
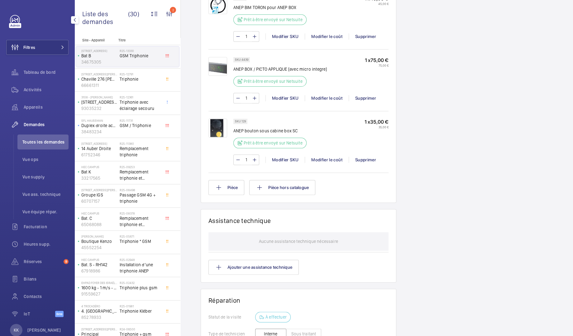
scroll to position [670, 0]
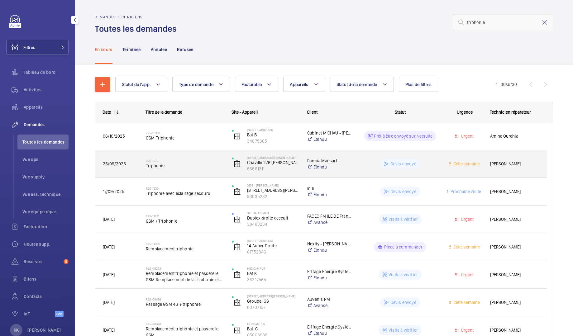
click at [170, 173] on div "R25-12791 Triphonie" at bounding box center [180, 164] width 85 height 28
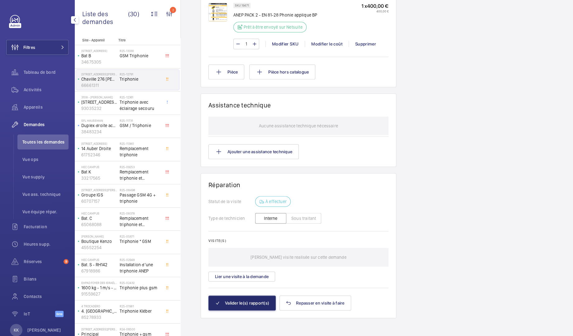
scroll to position [213, 0]
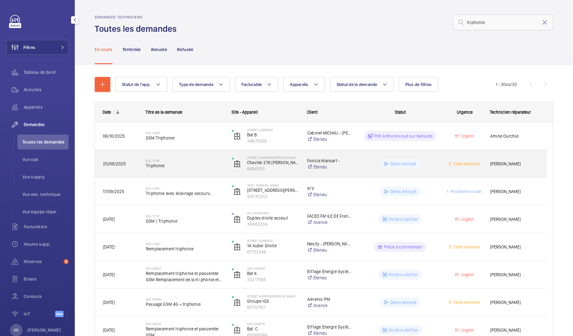
click at [183, 169] on div "R25-12791 Triphonie" at bounding box center [185, 164] width 78 height 18
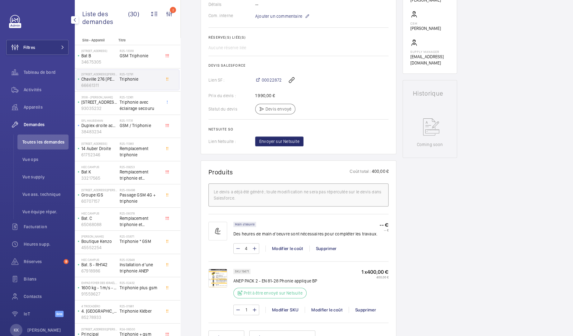
scroll to position [310, 0]
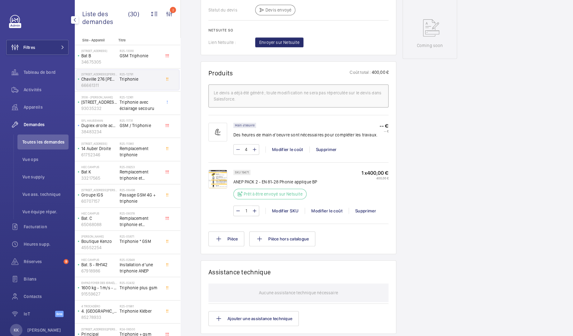
click at [223, 186] on img at bounding box center [218, 179] width 19 height 19
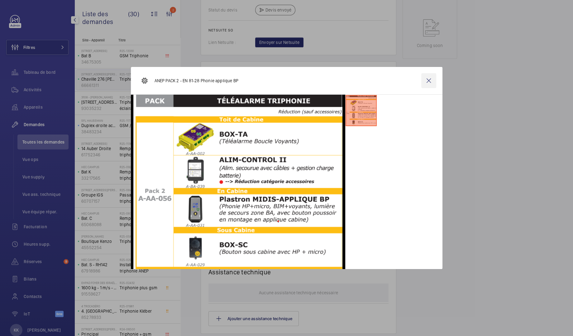
click at [427, 80] on wm-front-icon-button at bounding box center [429, 80] width 15 height 15
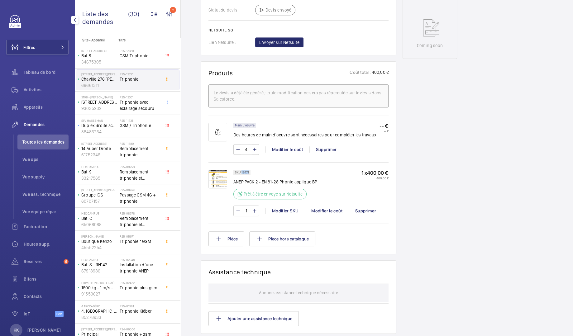
drag, startPoint x: 241, startPoint y: 171, endPoint x: 252, endPoint y: 172, distance: 11.2
click at [252, 172] on wm-front-pills "SKU 19471" at bounding box center [244, 172] width 21 height 5
copy p "19471"
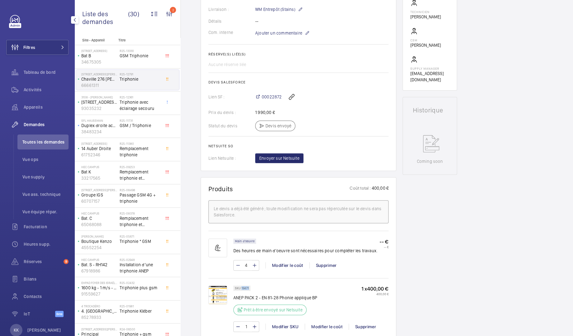
scroll to position [194, 0]
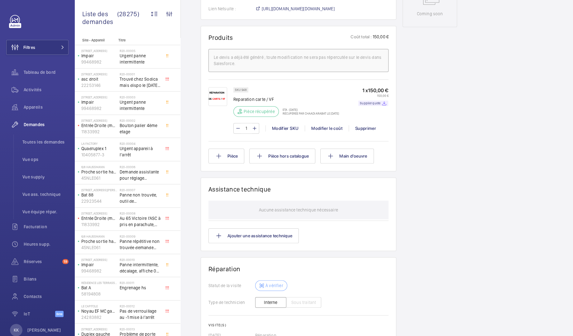
scroll to position [422, 0]
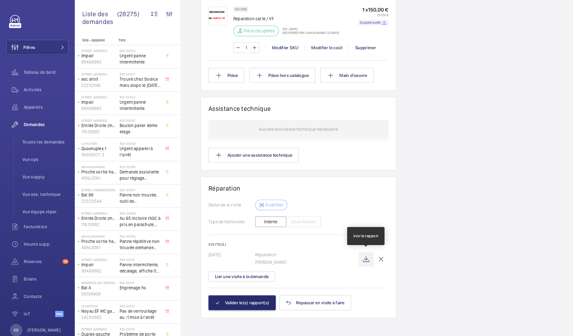
click at [365, 260] on wm-front-icon-button at bounding box center [366, 259] width 15 height 15
